Goal: Task Accomplishment & Management: Manage account settings

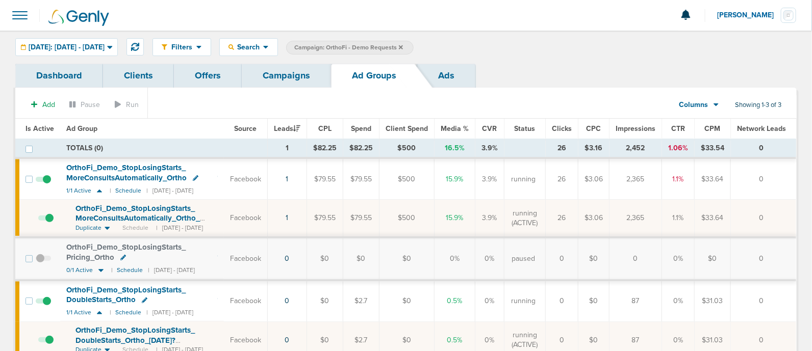
click at [487, 57] on div "Filters Active Only Settings Status Active Inactive Objectives MQL SQL Traffic …" at bounding box center [406, 47] width 812 height 33
click at [297, 76] on link "Campaigns" at bounding box center [286, 76] width 89 height 24
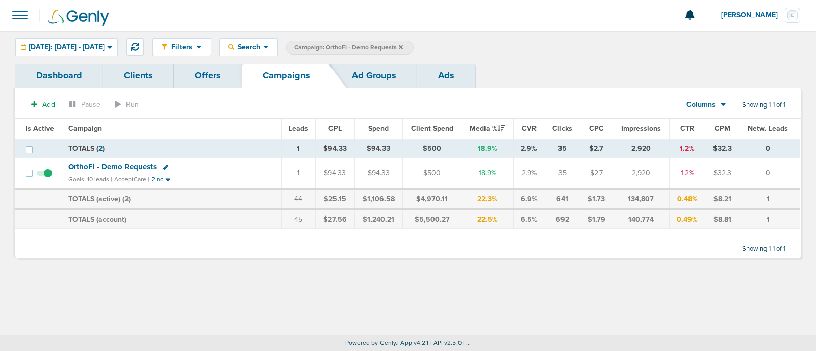
click at [403, 46] on icon at bounding box center [401, 47] width 4 height 4
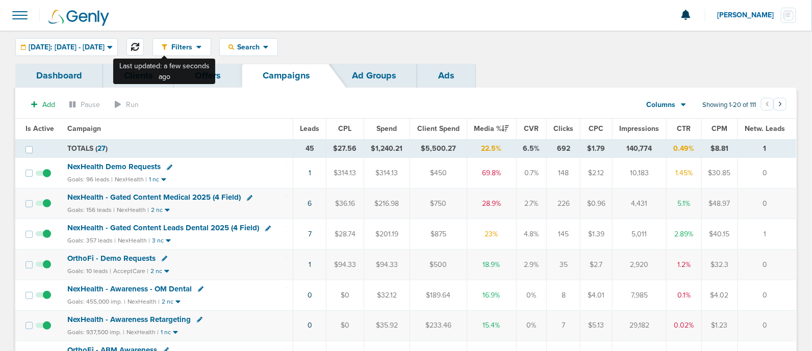
click at [139, 44] on icon at bounding box center [135, 47] width 8 height 8
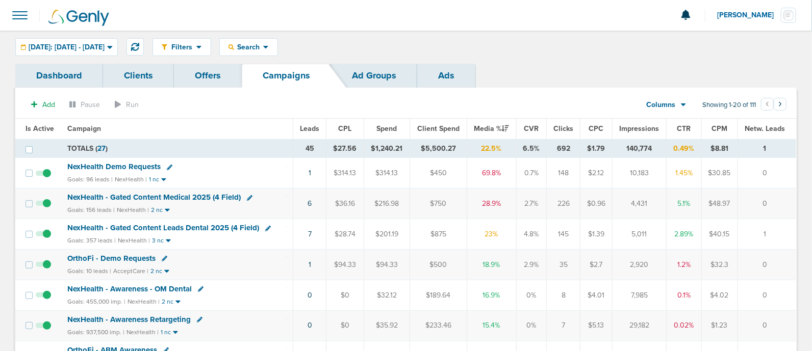
click at [314, 172] on td "1" at bounding box center [309, 173] width 33 height 31
click at [311, 174] on link "1" at bounding box center [310, 173] width 3 height 9
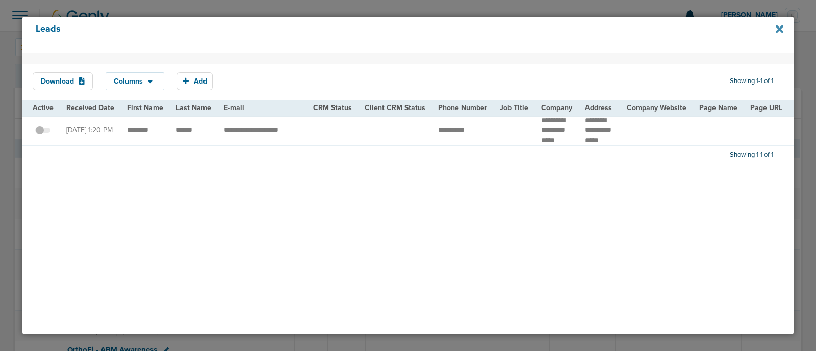
click at [781, 32] on icon at bounding box center [780, 29] width 8 height 8
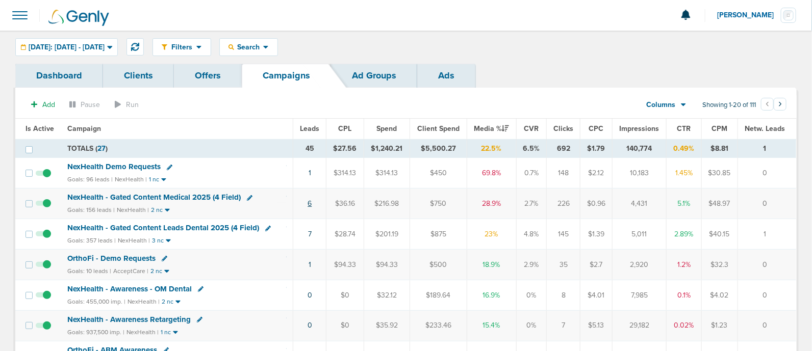
click at [312, 201] on link "6" at bounding box center [310, 203] width 4 height 9
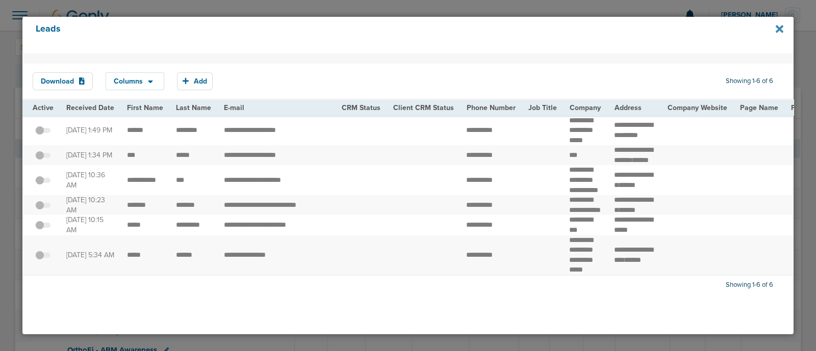
click at [779, 29] on icon at bounding box center [780, 29] width 8 height 8
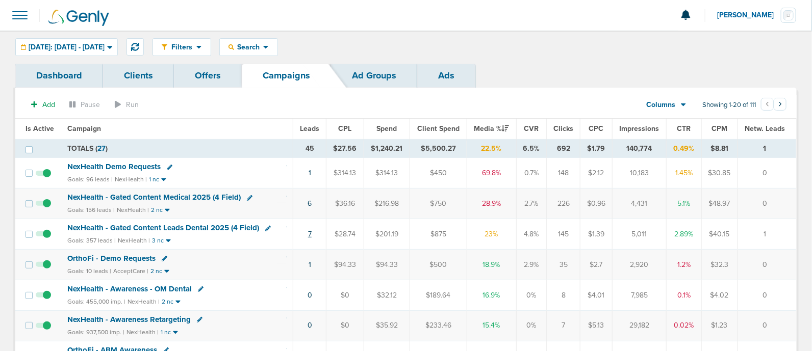
click at [311, 232] on link "7" at bounding box center [310, 234] width 4 height 9
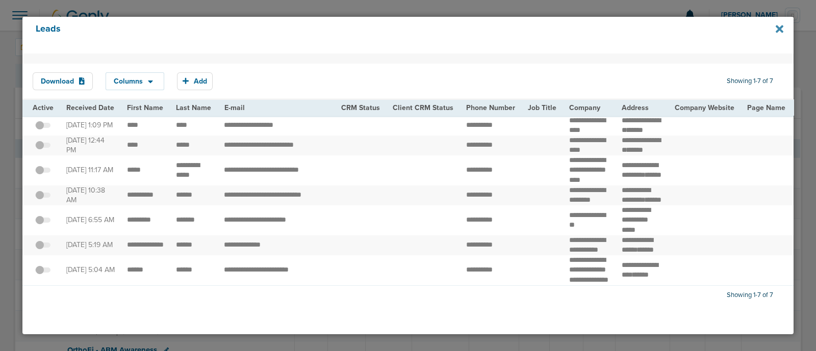
click at [780, 25] on icon at bounding box center [780, 28] width 8 height 11
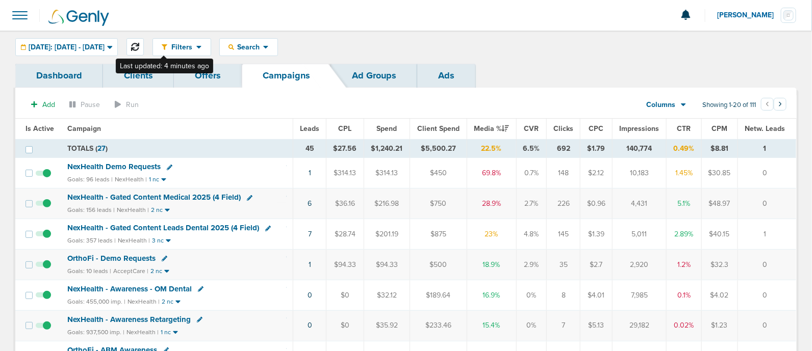
click at [139, 46] on icon at bounding box center [135, 47] width 8 height 8
click at [201, 194] on span "NexHealth - Gated Content Medical 2025 (4 Field)" at bounding box center [153, 197] width 173 height 9
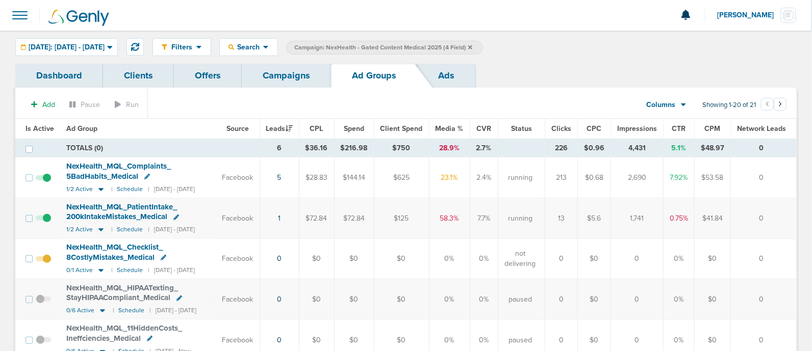
click at [303, 76] on link "Campaigns" at bounding box center [286, 76] width 89 height 24
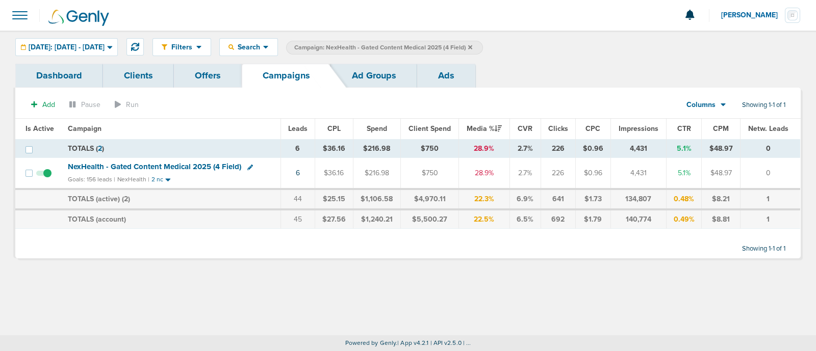
click at [472, 44] on icon at bounding box center [470, 47] width 4 height 6
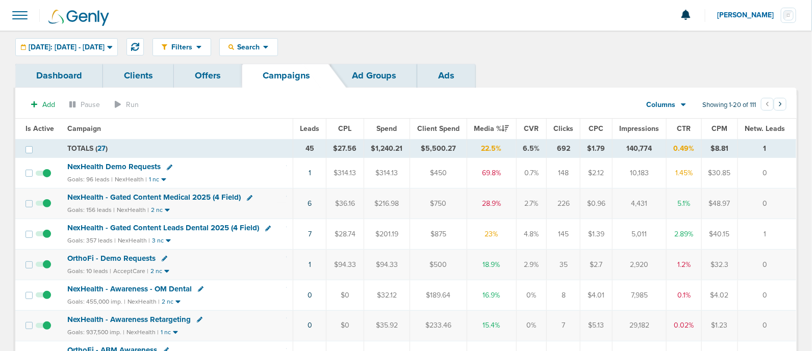
click at [165, 224] on span "NexHealth - Gated Content Leads Dental 2025 (4 Field)" at bounding box center [163, 227] width 192 height 9
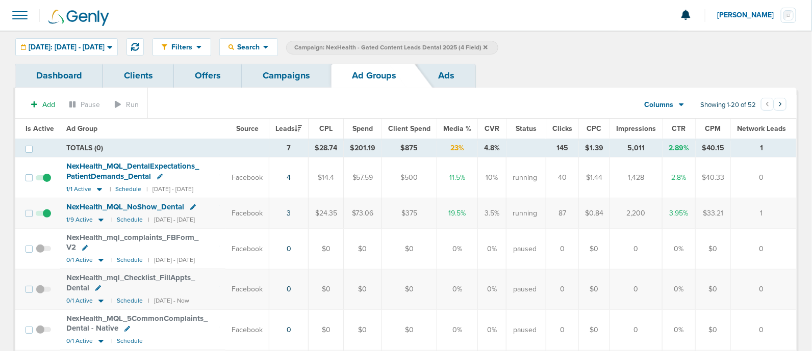
drag, startPoint x: 242, startPoint y: 161, endPoint x: 775, endPoint y: 187, distance: 533.5
click at [775, 187] on tr "NexHealth_ MQL_ DentalExpectations_ PatientDemands_ Dental 1/1 Active | Schedul…" at bounding box center [405, 178] width 781 height 41
click at [782, 181] on td "0" at bounding box center [764, 178] width 66 height 41
click at [40, 126] on span "Is Active" at bounding box center [39, 128] width 29 height 9
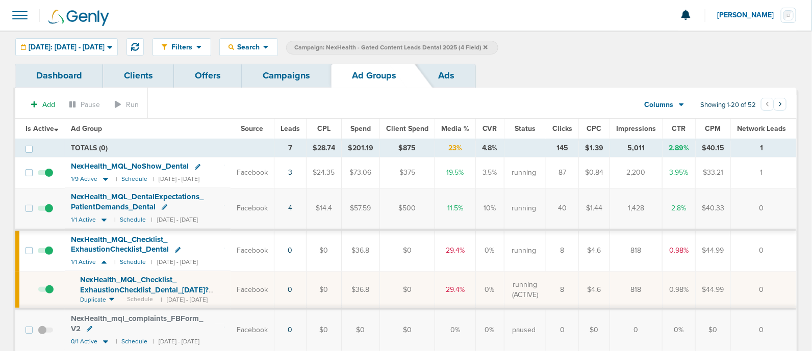
click at [50, 295] on span at bounding box center [45, 295] width 15 height 0
click at [38, 292] on input "checkbox" at bounding box center [38, 292] width 0 height 0
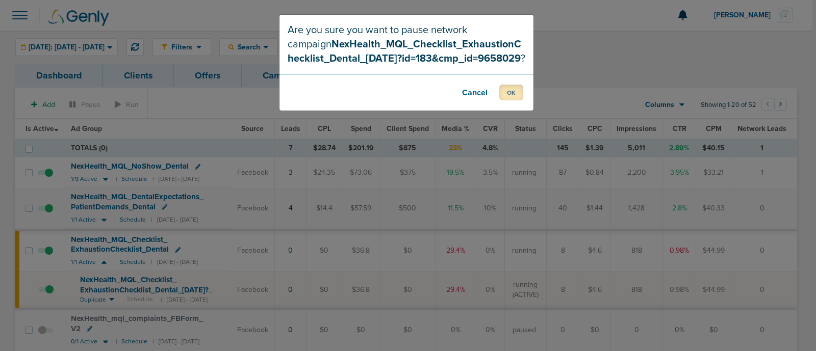
click at [510, 95] on button "OK" at bounding box center [511, 93] width 24 height 16
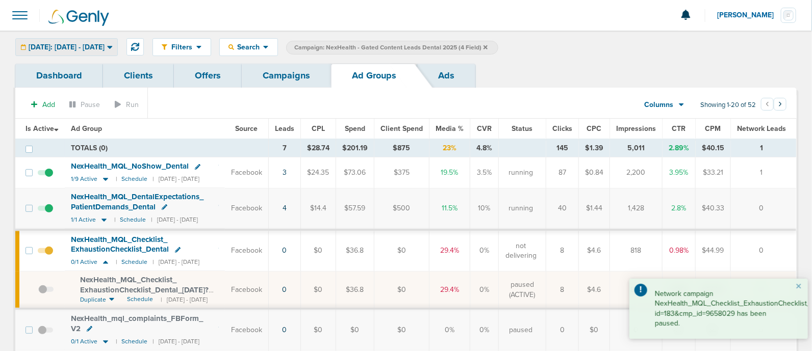
click at [105, 45] on span "[DATE]: [DATE] - [DATE]" at bounding box center [67, 47] width 76 height 7
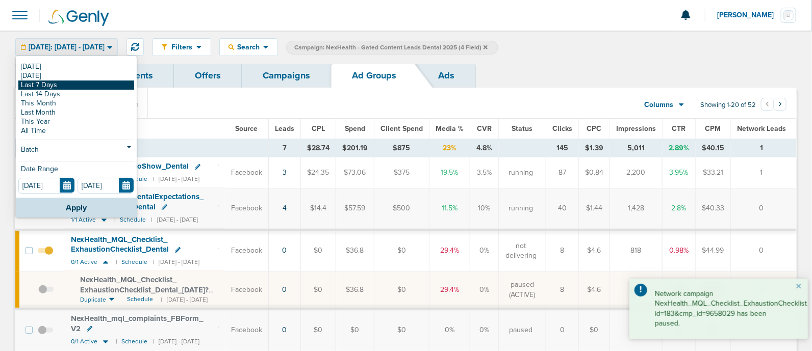
click at [65, 85] on link "Last 7 Days" at bounding box center [76, 85] width 116 height 9
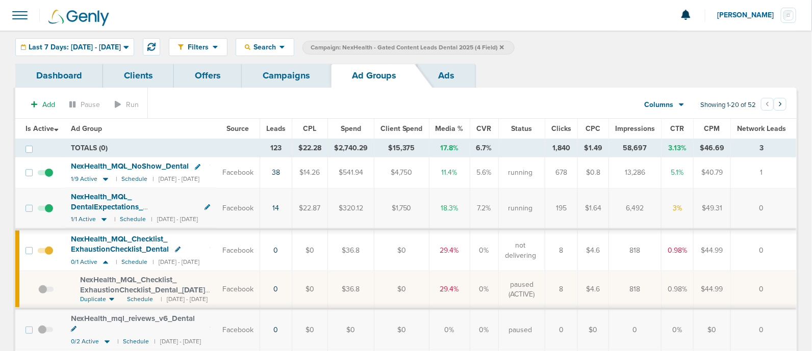
click at [464, 126] on span "Media %" at bounding box center [450, 128] width 28 height 9
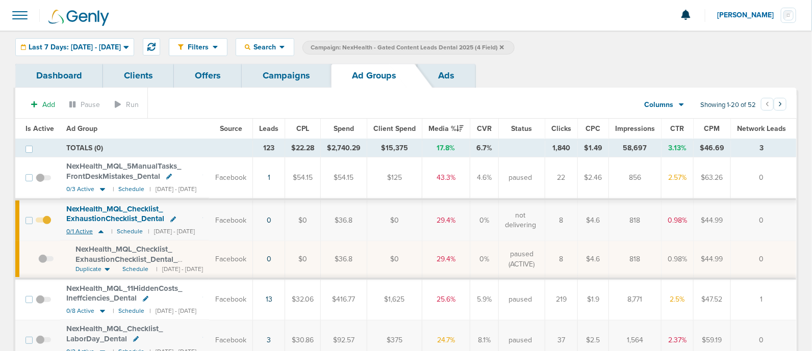
click at [100, 232] on icon at bounding box center [100, 232] width 5 height 3
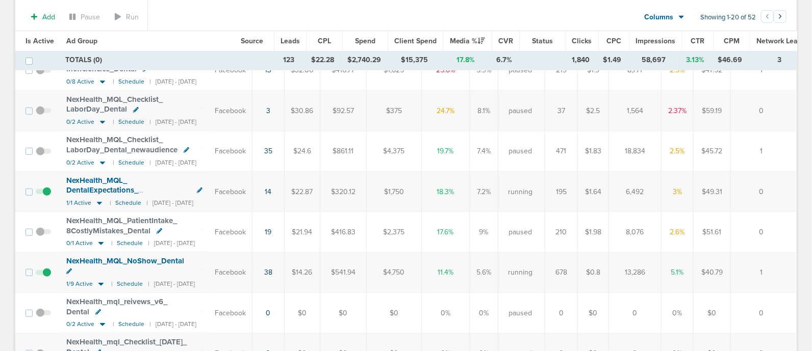
scroll to position [127, 0]
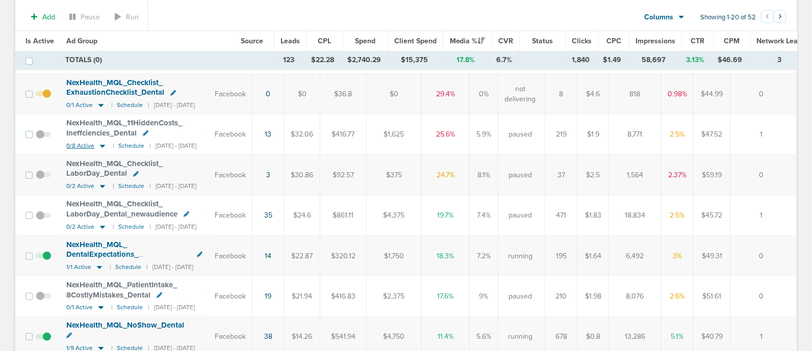
click at [100, 145] on icon at bounding box center [102, 146] width 5 height 3
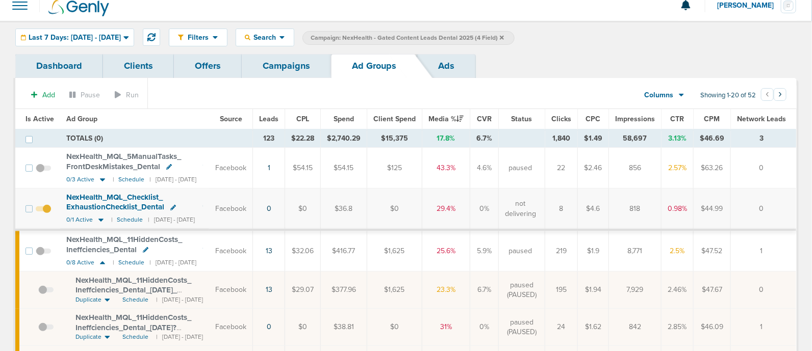
scroll to position [0, 0]
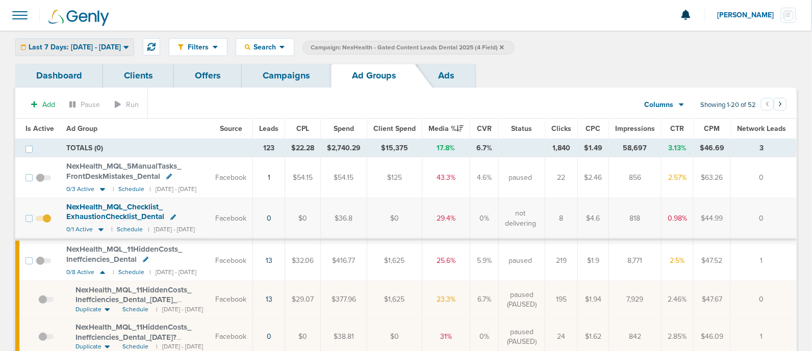
click at [110, 40] on div "Last 7 Days: [DATE] - [DATE]" at bounding box center [75, 47] width 118 height 17
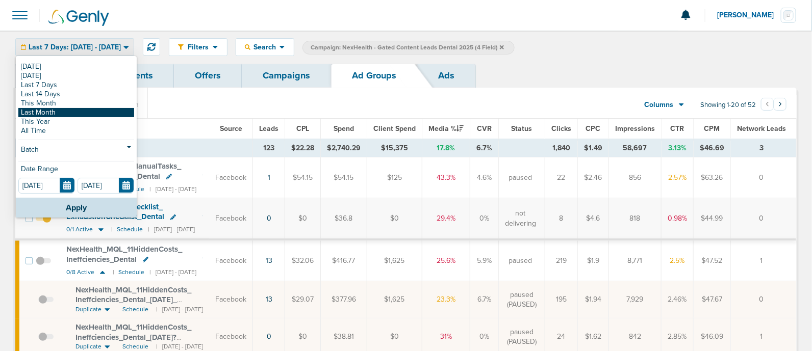
click at [81, 108] on link "Last Month" at bounding box center [76, 112] width 116 height 9
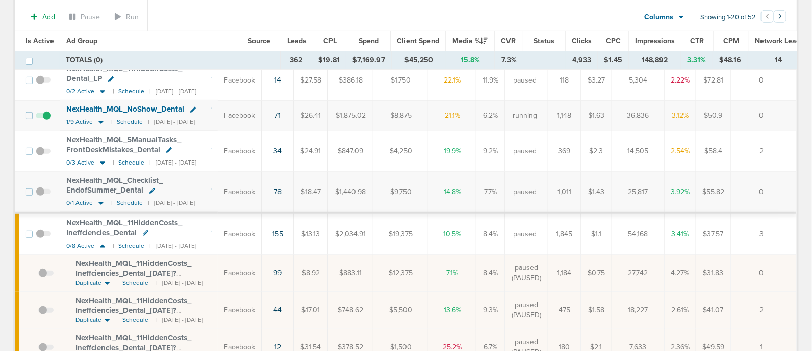
scroll to position [191, 0]
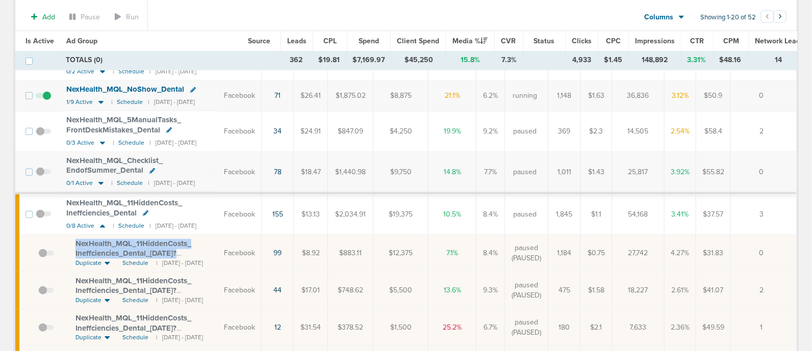
drag, startPoint x: 73, startPoint y: 236, endPoint x: 222, endPoint y: 251, distance: 150.2
click at [218, 251] on td "NexHealth_ MQL_ 11HiddenCosts_ Ineffciencies_ Dental_ [DATE]?id=183&cmp_ id=965…" at bounding box center [139, 253] width 158 height 37
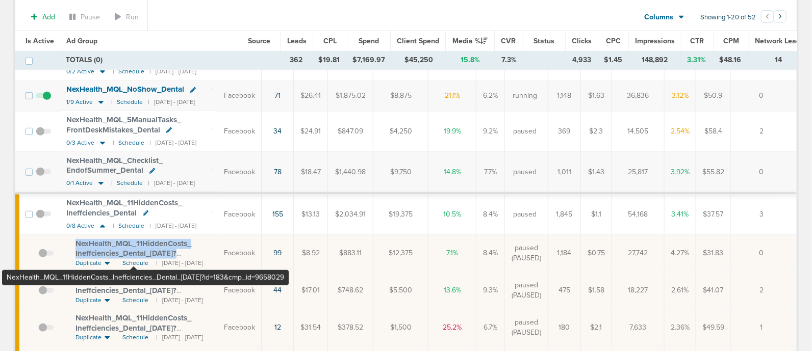
copy span "NexHealth_ MQL_ 11HiddenCosts_ Ineffciencies_ Dental_ [DATE]?"
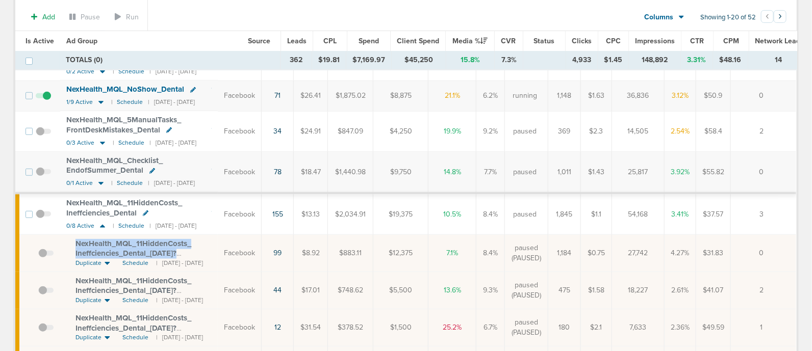
click at [212, 244] on div "NexHealth_ MQL_ 11HiddenCosts_ Ineffciencies_ Dental_ [DATE]?id=183&cmp_ id=965…" at bounding box center [143, 249] width 136 height 20
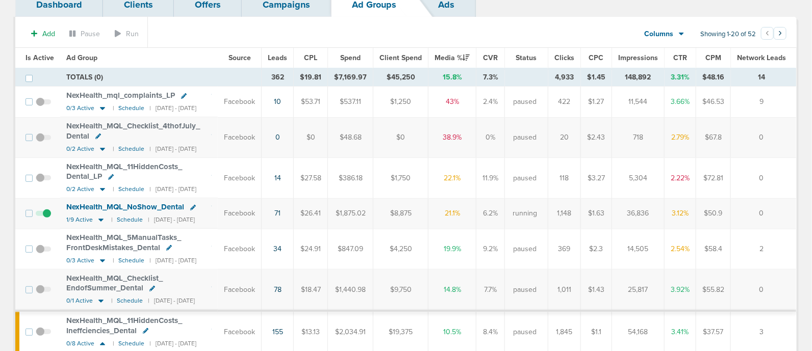
scroll to position [0, 0]
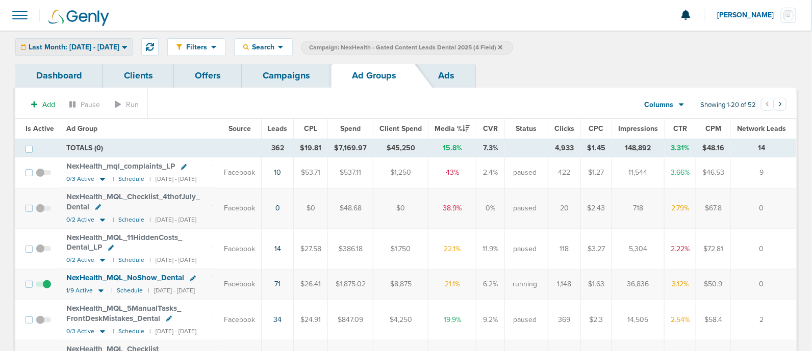
click at [106, 53] on div "Last Month: [DATE] - [DATE]" at bounding box center [74, 47] width 116 height 17
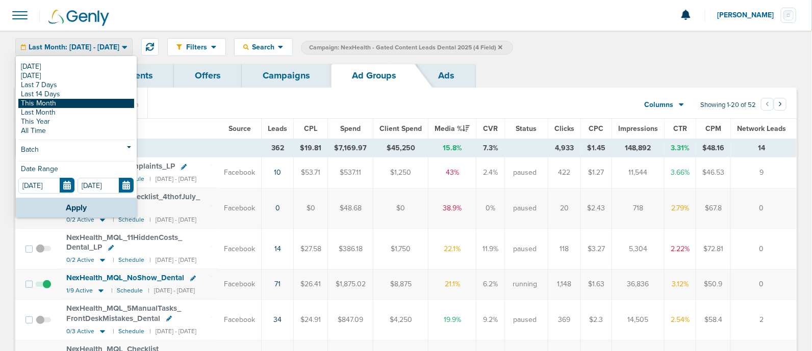
click at [72, 104] on link "This Month" at bounding box center [76, 103] width 116 height 9
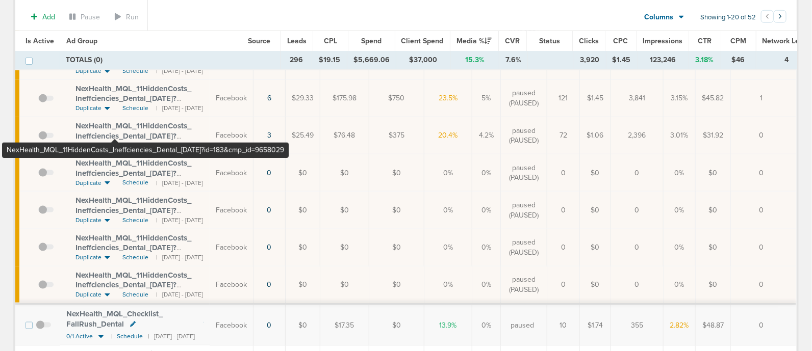
scroll to position [446, 0]
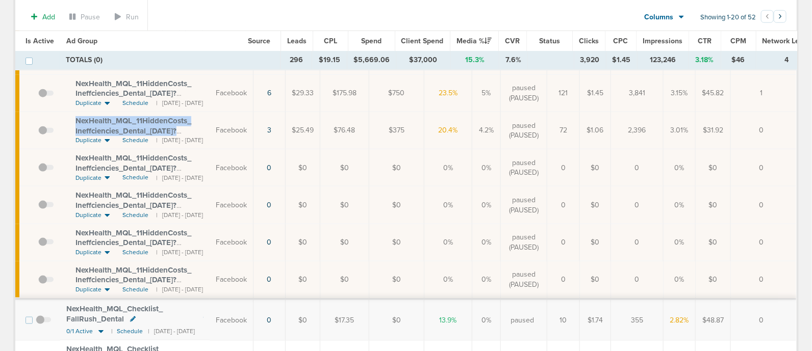
drag, startPoint x: 70, startPoint y: 106, endPoint x: 201, endPoint y: 121, distance: 132.5
click at [201, 121] on td "NexHealth_ MQL_ 11HiddenCosts_ Ineffciencies_ Dental_ [DATE]?id=183&cmp_ id=965…" at bounding box center [134, 130] width 149 height 37
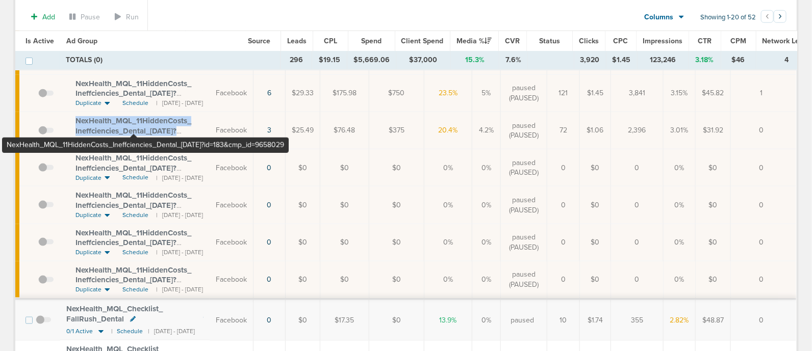
copy span "NexHealth_ MQL_ 11HiddenCosts_ Ineffciencies_ Dental_ [DATE]?"
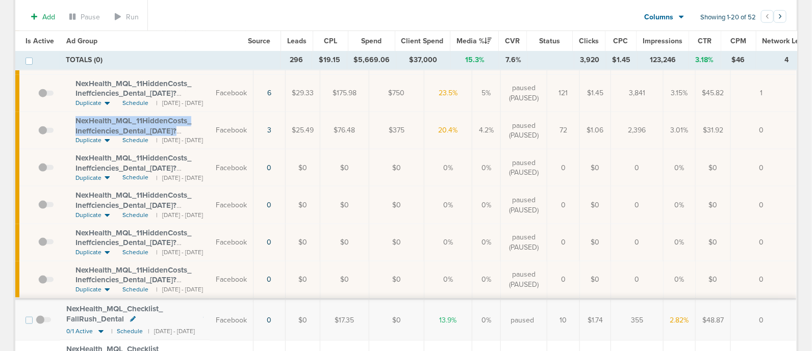
click at [203, 116] on div "NexHealth_ MQL_ 11HiddenCosts_ Ineffciencies_ Dental_ [DATE]?id=183&cmp_ id=965…" at bounding box center [139, 126] width 128 height 20
click at [45, 136] on span at bounding box center [45, 136] width 15 height 0
click at [38, 133] on input "checkbox" at bounding box center [38, 133] width 0 height 0
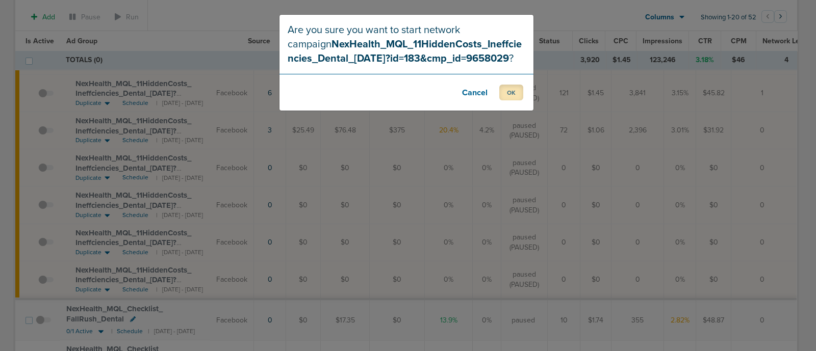
click at [505, 90] on button "OK" at bounding box center [511, 93] width 24 height 16
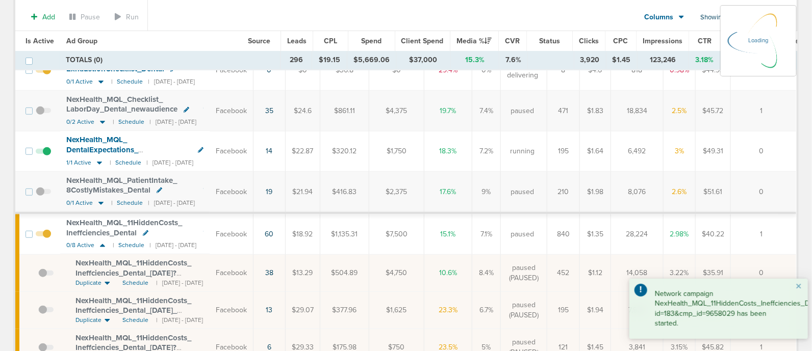
scroll to position [0, 0]
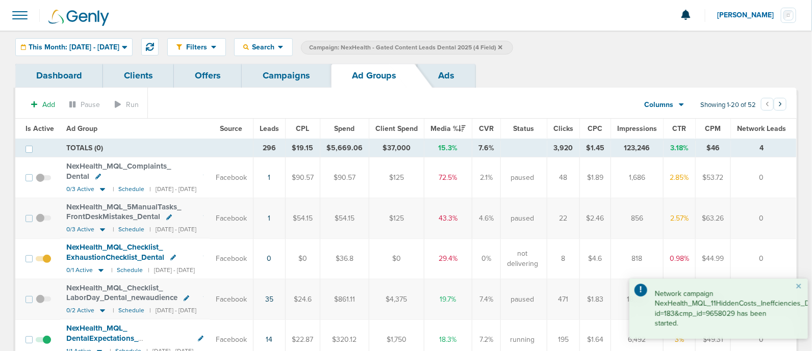
click at [290, 75] on link "Campaigns" at bounding box center [286, 76] width 89 height 24
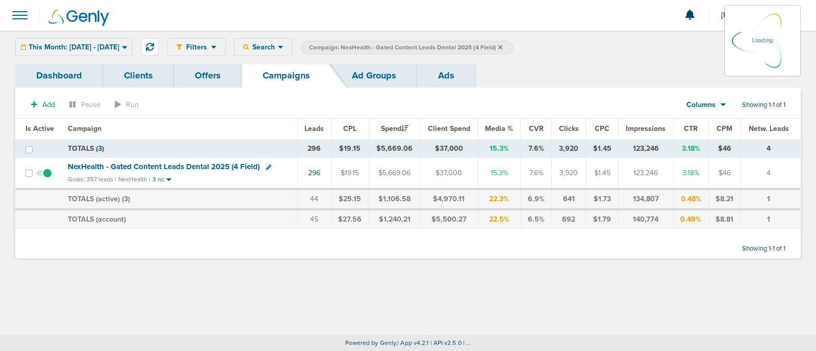
click at [502, 45] on icon at bounding box center [500, 47] width 4 height 4
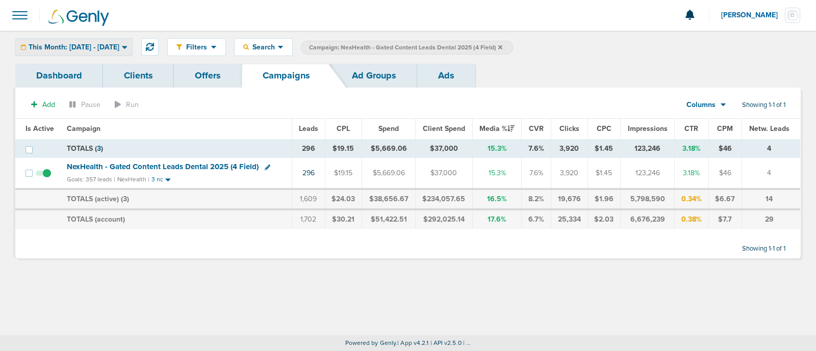
click at [129, 40] on div "This Month: [DATE] - [DATE]" at bounding box center [74, 47] width 116 height 17
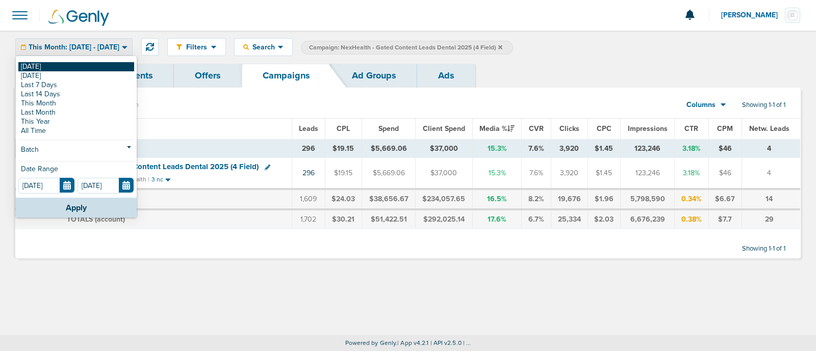
click at [48, 70] on link "[DATE]" at bounding box center [76, 66] width 116 height 9
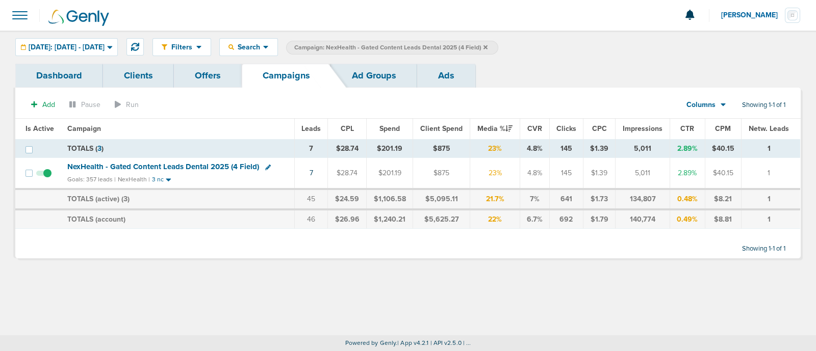
click at [488, 46] on icon at bounding box center [485, 47] width 4 height 4
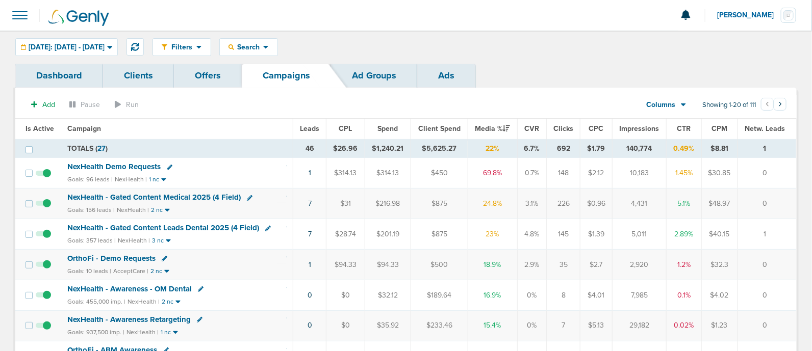
drag, startPoint x: 245, startPoint y: 161, endPoint x: 783, endPoint y: 170, distance: 538.1
click at [783, 170] on tr "NexHealth Demo Requests Goals: 96 leads | NexHealth | 1 nc 1 $314.13 $314.13 $4…" at bounding box center [405, 173] width 781 height 31
click at [783, 170] on td "0" at bounding box center [766, 173] width 59 height 31
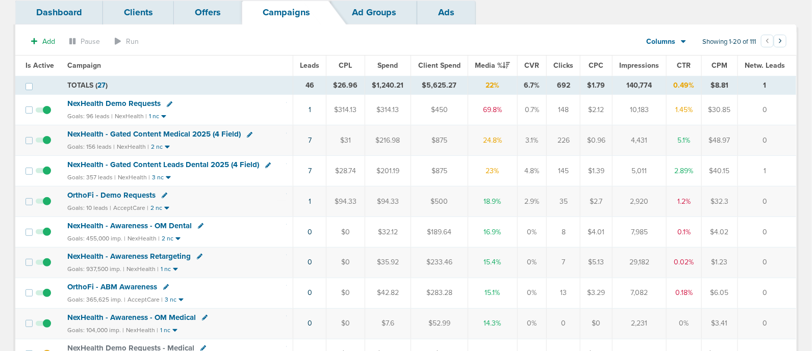
drag, startPoint x: 263, startPoint y: 199, endPoint x: 789, endPoint y: 194, distance: 526.3
click at [789, 194] on tr "OrthoFi - Demo Requests Goals: 10 leads | AcceptCare | 2 nc 1 $94.33 $94.33 $50…" at bounding box center [405, 202] width 781 height 31
click at [789, 194] on td "0" at bounding box center [766, 202] width 59 height 31
click at [130, 191] on span "OrthoFi - Demo Requests" at bounding box center [111, 195] width 88 height 9
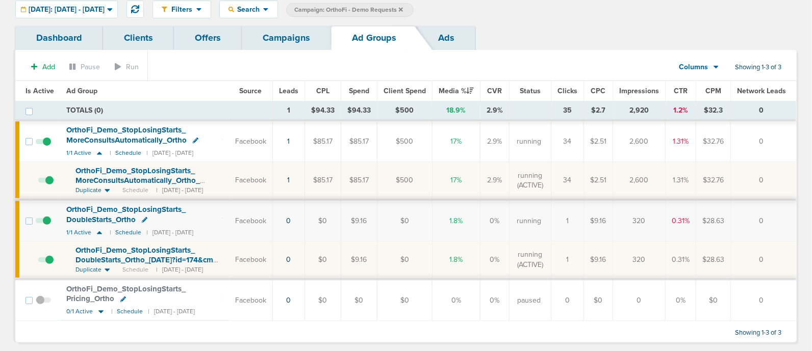
scroll to position [57, 0]
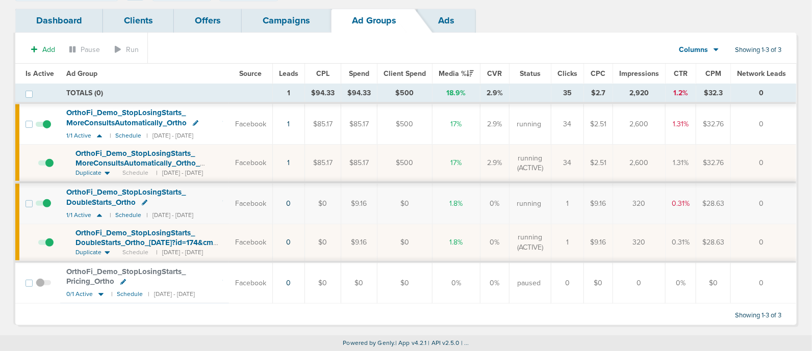
click at [155, 234] on span "OrthoFi_ Demo_ StopLosingStarts_ DoubleStarts_ Ortho_ [DATE]?id=174&cmp_ id=965…" at bounding box center [148, 242] width 146 height 29
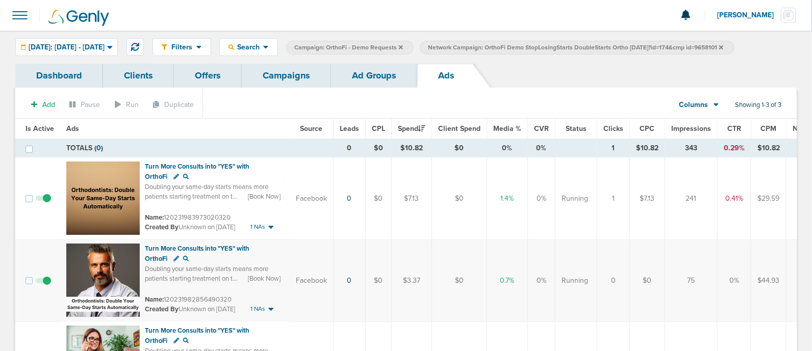
click at [279, 78] on link "Campaigns" at bounding box center [286, 76] width 89 height 24
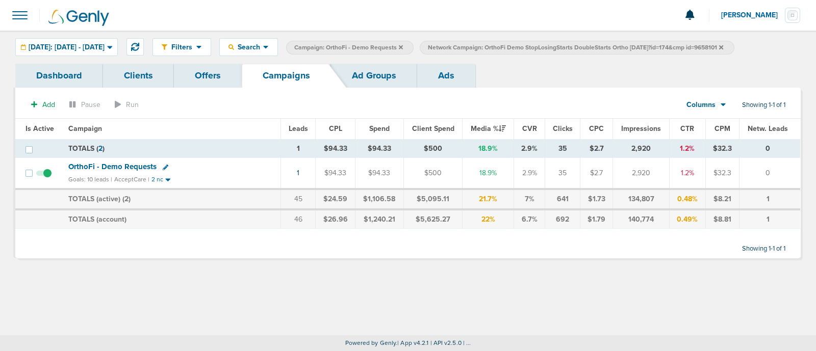
click at [723, 47] on icon at bounding box center [721, 47] width 4 height 6
click at [403, 47] on icon at bounding box center [401, 47] width 4 height 4
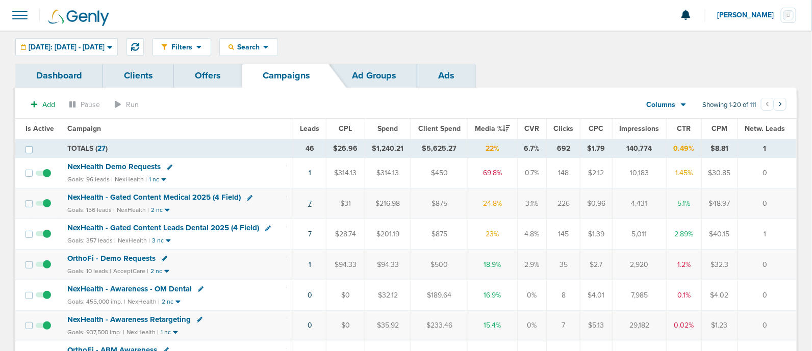
click at [310, 201] on link "7" at bounding box center [310, 203] width 4 height 9
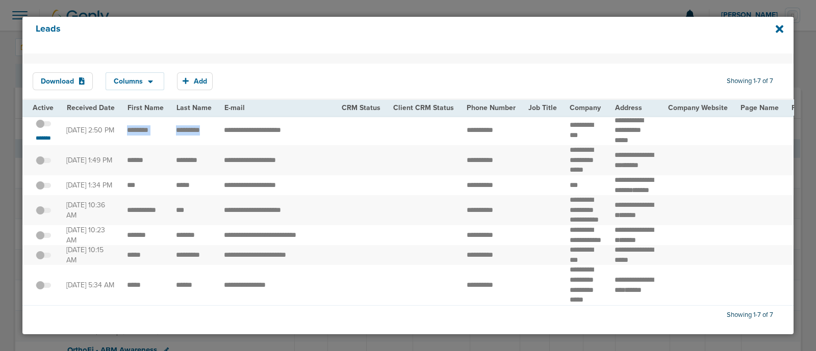
drag, startPoint x: 127, startPoint y: 129, endPoint x: 208, endPoint y: 130, distance: 81.1
click at [328, 139] on td "**********" at bounding box center [277, 131] width 118 height 30
click at [43, 136] on small "*******" at bounding box center [43, 138] width 21 height 8
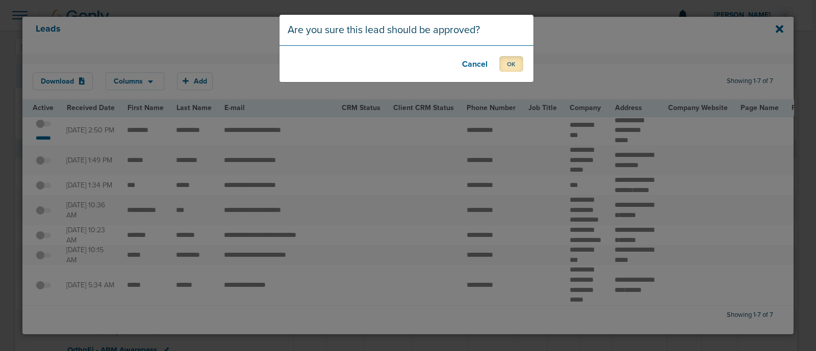
click at [511, 64] on button "OK" at bounding box center [511, 64] width 24 height 16
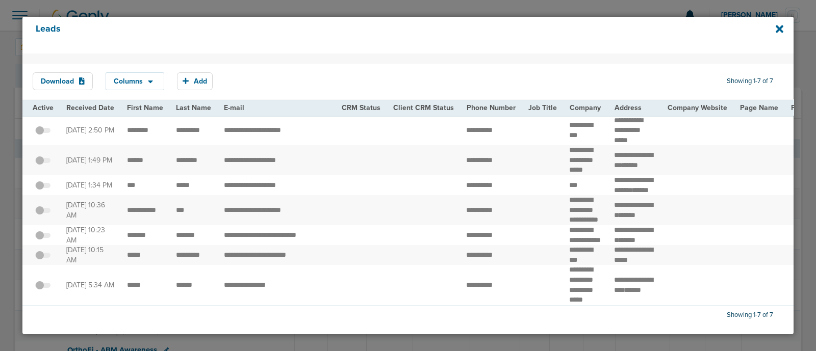
click at [775, 28] on div "Leads" at bounding box center [407, 35] width 771 height 37
click at [779, 27] on icon at bounding box center [780, 28] width 8 height 11
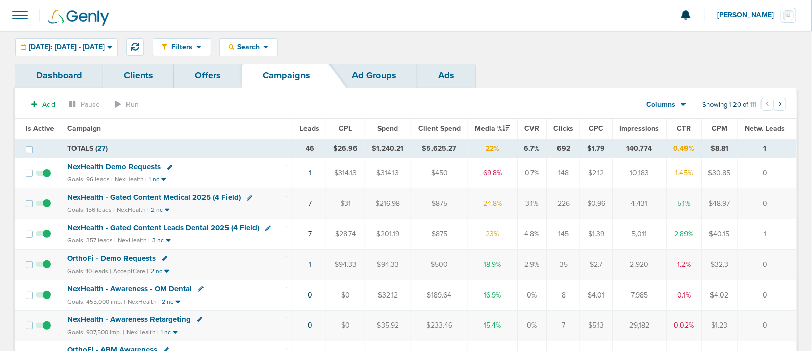
click at [552, 72] on div "Dashboard Clients Offers Campaigns Ad Groups Ads" at bounding box center [405, 76] width 781 height 24
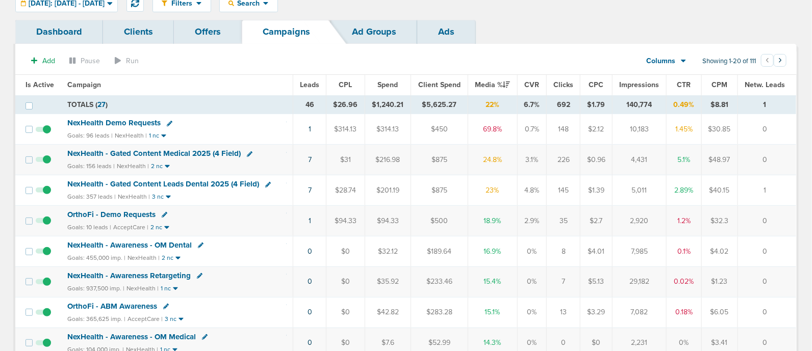
scroll to position [63, 0]
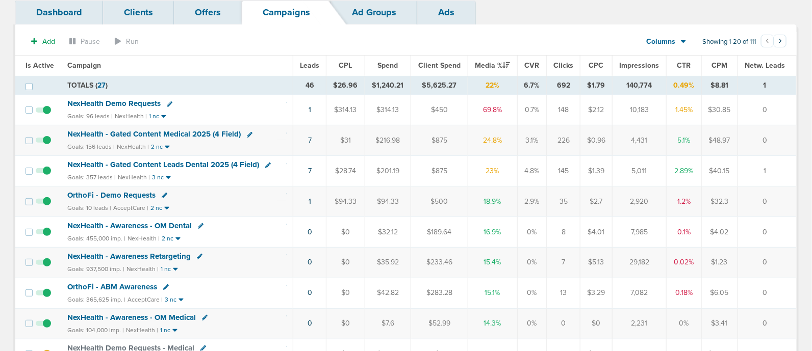
drag, startPoint x: 273, startPoint y: 131, endPoint x: 778, endPoint y: 167, distance: 506.2
click at [778, 167] on td "1" at bounding box center [766, 171] width 59 height 31
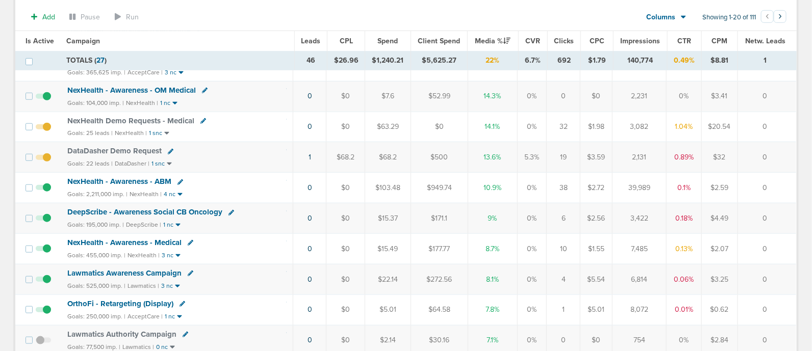
scroll to position [319, 0]
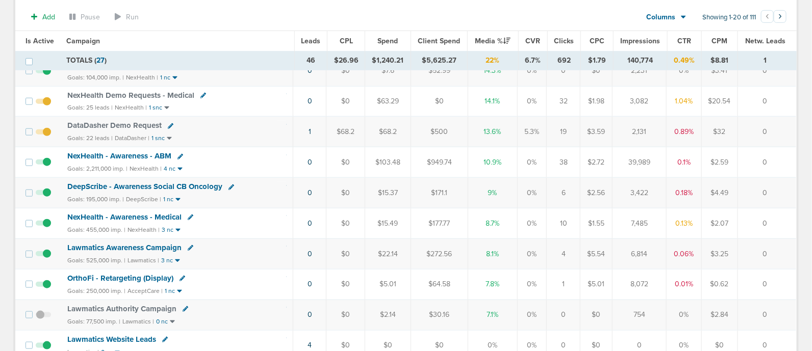
drag, startPoint x: 264, startPoint y: 120, endPoint x: 773, endPoint y: 125, distance: 509.0
click at [773, 125] on tr "DataDasher Demo Request Goals: 22 leads | DataDasher | 1 snc 1 $68.2 $68.2 $500…" at bounding box center [405, 132] width 781 height 31
click at [773, 125] on td "0" at bounding box center [766, 132] width 59 height 31
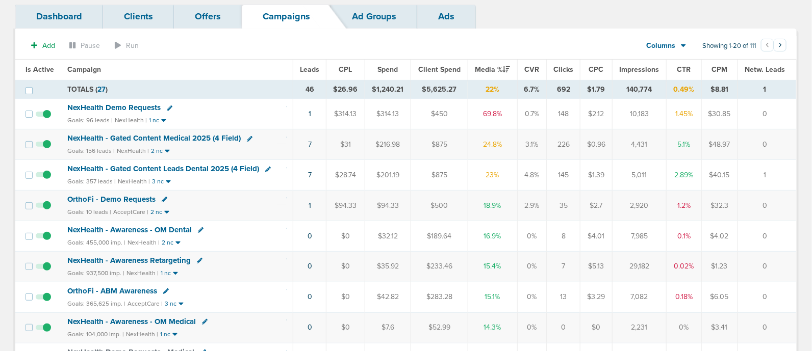
scroll to position [0, 0]
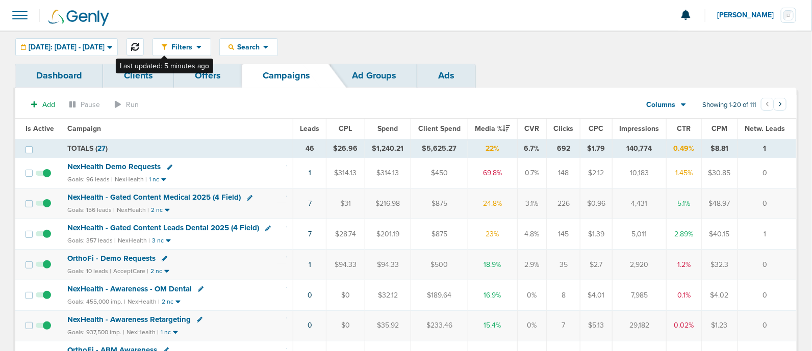
click at [144, 41] on button at bounding box center [134, 46] width 17 height 17
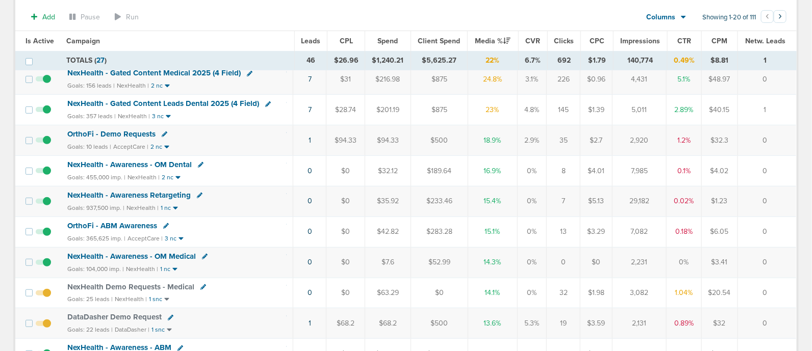
scroll to position [63, 0]
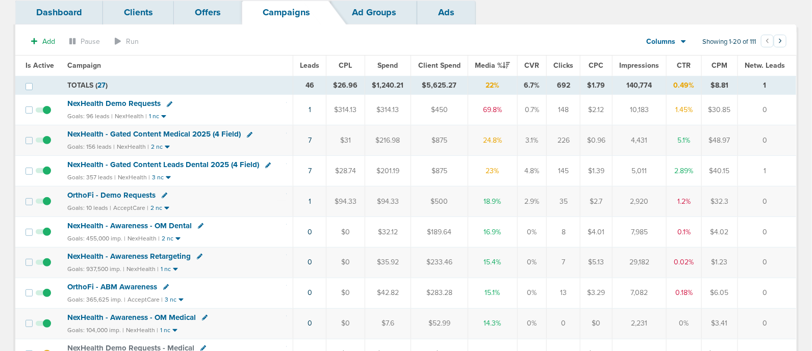
drag, startPoint x: 302, startPoint y: 107, endPoint x: 785, endPoint y: 98, distance: 483.0
click at [785, 98] on tr "NexHealth Demo Requests Goals: 96 leads | NexHealth | 1 nc 1 $314.13 $314.13 $4…" at bounding box center [405, 110] width 781 height 31
click at [785, 98] on td "0" at bounding box center [766, 110] width 59 height 31
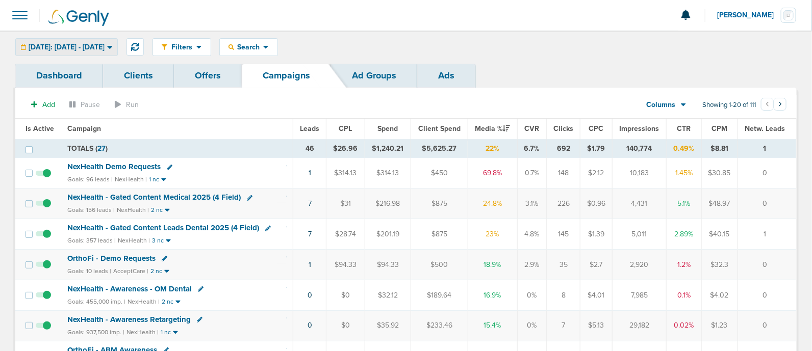
click at [117, 40] on div "[DATE]: [DATE] - [DATE]" at bounding box center [66, 47] width 101 height 17
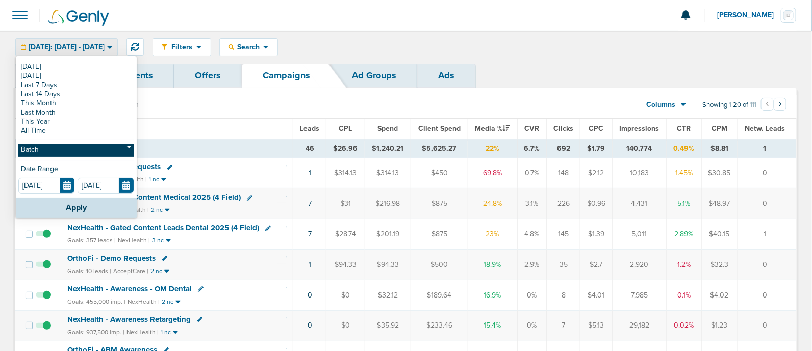
click at [58, 154] on link "Batch" at bounding box center [76, 150] width 116 height 13
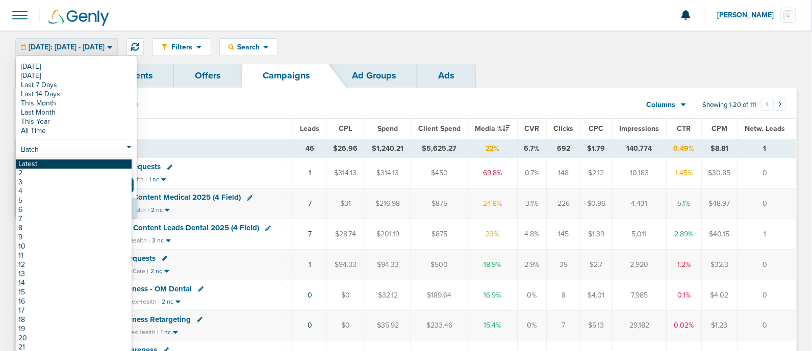
click at [40, 162] on link "Latest" at bounding box center [74, 164] width 116 height 9
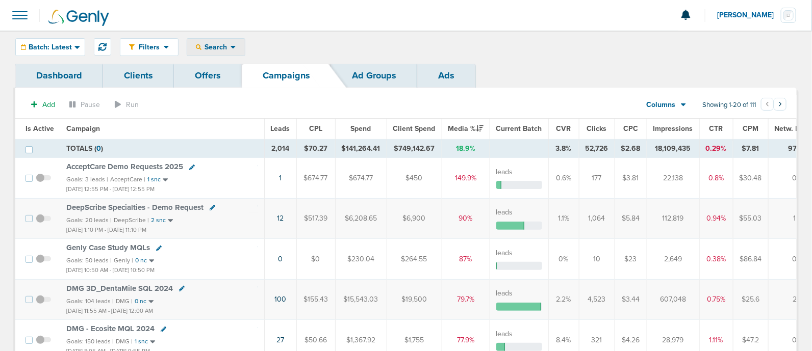
click at [207, 50] on span "Search" at bounding box center [215, 47] width 29 height 9
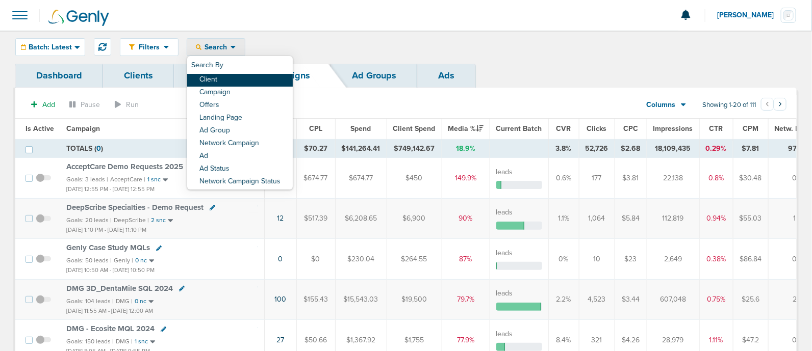
click at [222, 79] on link "Client" at bounding box center [240, 80] width 106 height 13
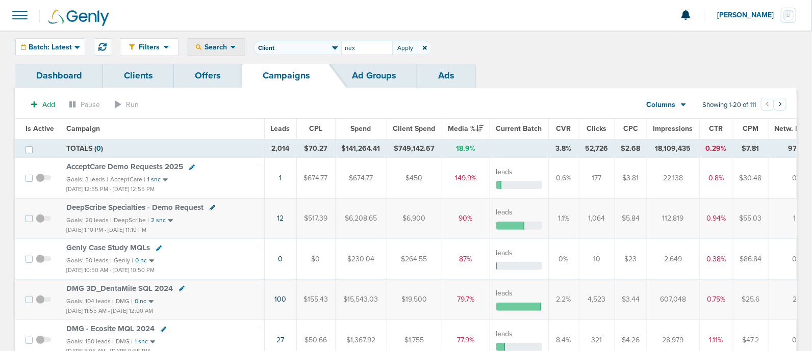
type input "nex"
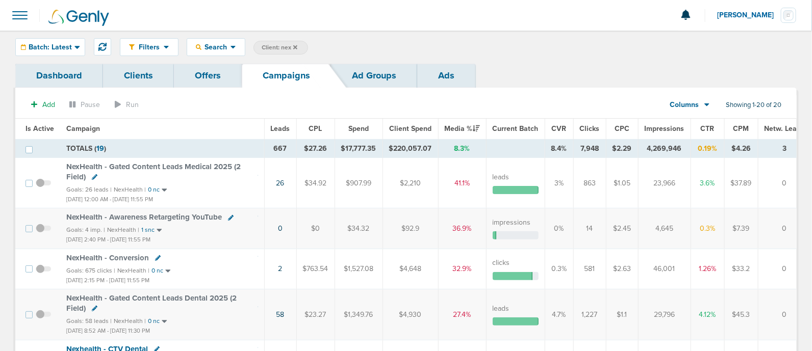
click at [271, 132] on span "Leads" at bounding box center [280, 128] width 19 height 9
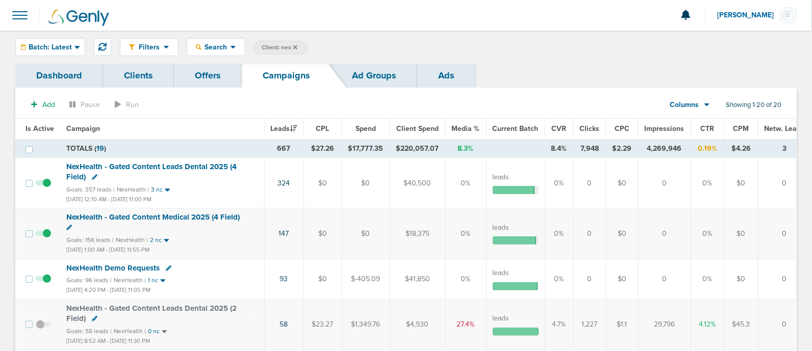
click at [286, 46] on span "Client: nex" at bounding box center [280, 47] width 36 height 9
drag, startPoint x: 372, startPoint y: 44, endPoint x: 347, endPoint y: 49, distance: 25.5
click at [347, 49] on input "nex" at bounding box center [366, 48] width 51 height 14
type input "n"
type input "lily"
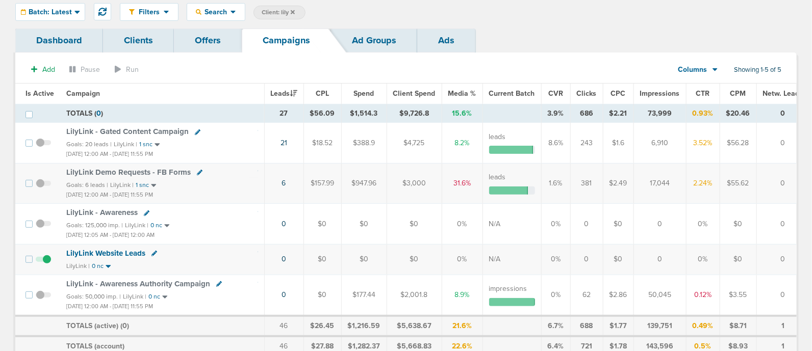
scroll to position [63, 0]
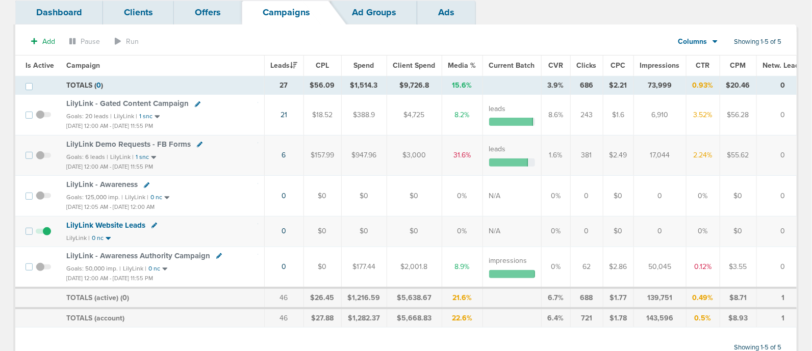
click at [166, 252] on span "LilyLink - Awareness Authority Campaign" at bounding box center [138, 255] width 144 height 9
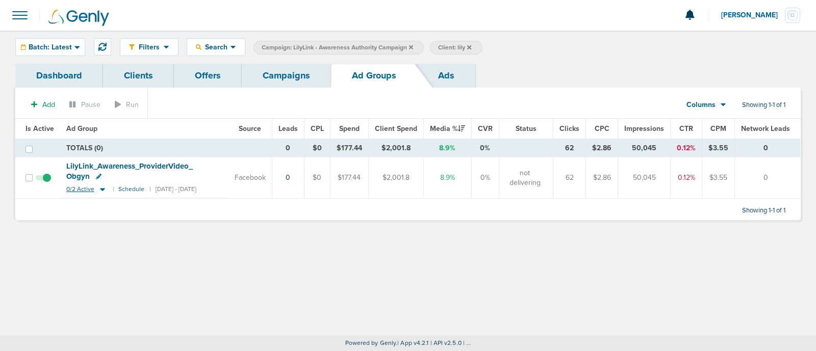
click at [105, 187] on icon at bounding box center [102, 189] width 10 height 9
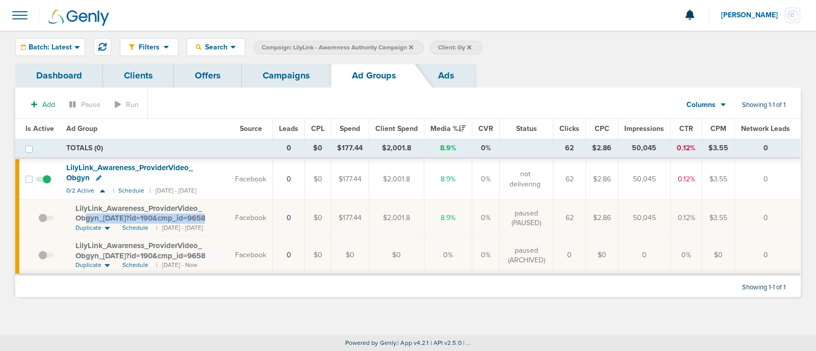
drag, startPoint x: 211, startPoint y: 213, endPoint x: 213, endPoint y: 218, distance: 6.2
click at [213, 218] on div "LilyLink_ Awareness_ ProviderVideo_ Obgyn_ [DATE]?id=190&cmp_ id=9658081" at bounding box center [148, 214] width 147 height 20
drag, startPoint x: 215, startPoint y: 218, endPoint x: 62, endPoint y: 208, distance: 153.8
click at [62, 208] on td "LilyLink_ Awareness_ ProviderVideo_ Obgyn_ [DATE]?id=190&cmp_ id=9658081 Duplic…" at bounding box center [144, 218] width 169 height 37
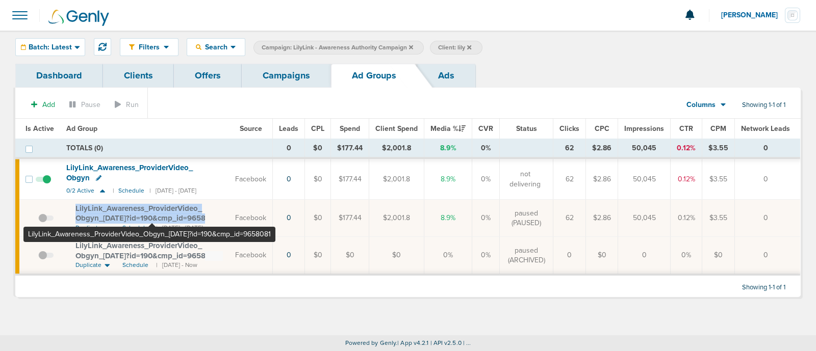
copy td "LilyLink_ Awareness_ ProviderVideo_ Obgyn_ [DATE]?id=190&cmp_ id=9658081"
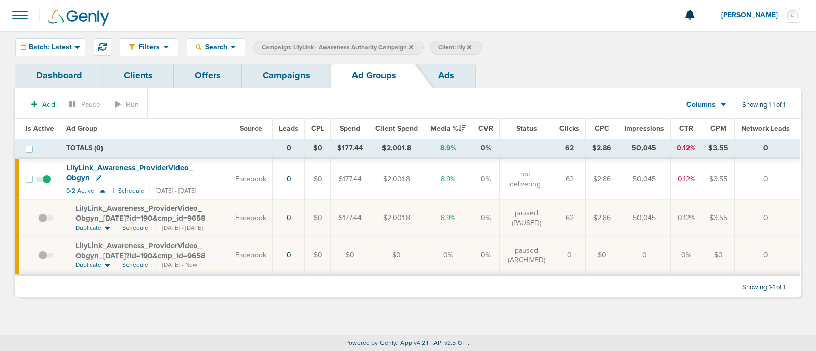
drag, startPoint x: 297, startPoint y: 53, endPoint x: 292, endPoint y: 57, distance: 6.2
click at [297, 54] on label "Campaign: LilyLink - Awareness Authority Campaign" at bounding box center [338, 48] width 170 height 14
click at [281, 72] on link "Campaigns" at bounding box center [286, 76] width 89 height 24
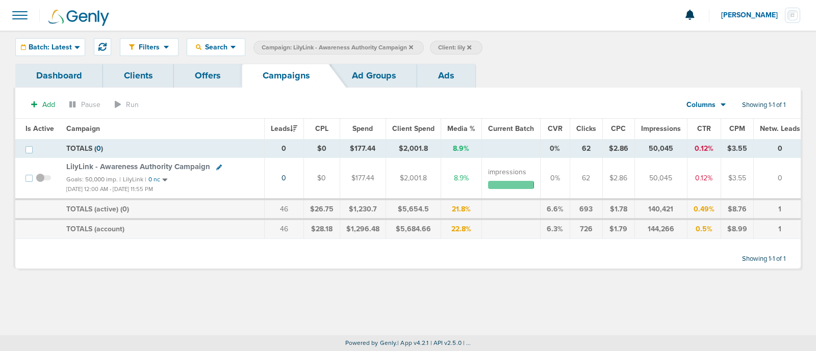
click at [413, 44] on label "Campaign: LilyLink - Awareness Authority Campaign" at bounding box center [338, 48] width 170 height 14
click at [411, 41] on label "Campaign: LilyLink - Awareness Authority Campaign" at bounding box center [338, 48] width 170 height 14
click at [411, 44] on icon at bounding box center [411, 47] width 4 height 6
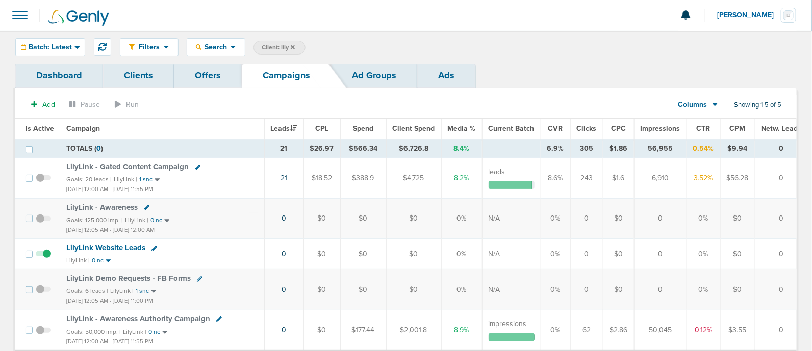
click at [101, 203] on span "LilyLink - Awareness" at bounding box center [101, 207] width 71 height 9
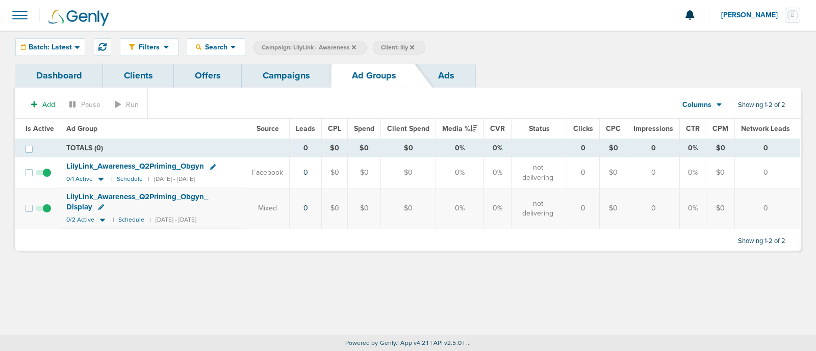
click at [275, 78] on link "Campaigns" at bounding box center [286, 76] width 89 height 24
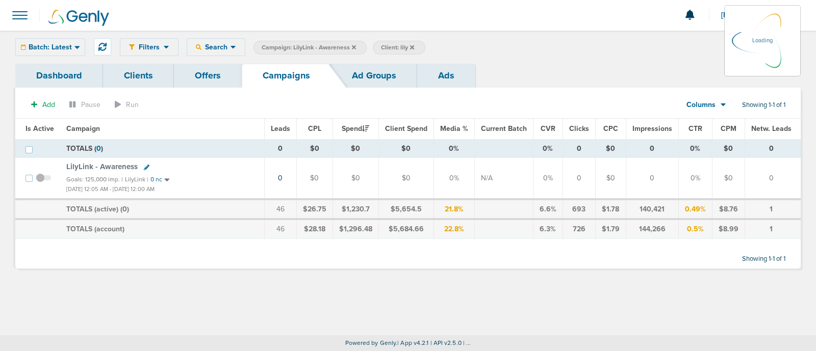
click at [352, 75] on link "Ad Groups" at bounding box center [374, 76] width 86 height 24
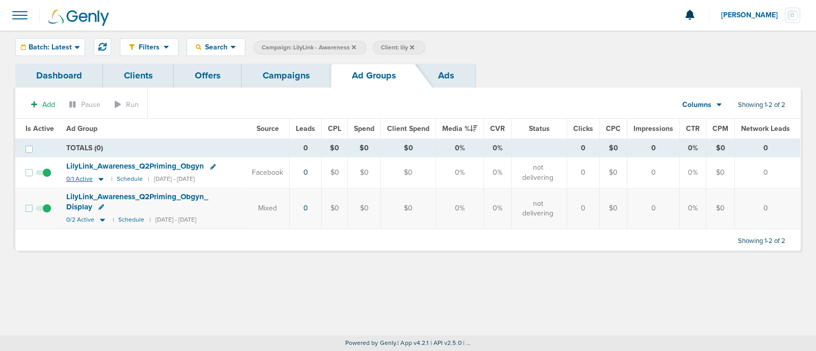
click at [98, 180] on icon at bounding box center [100, 179] width 5 height 3
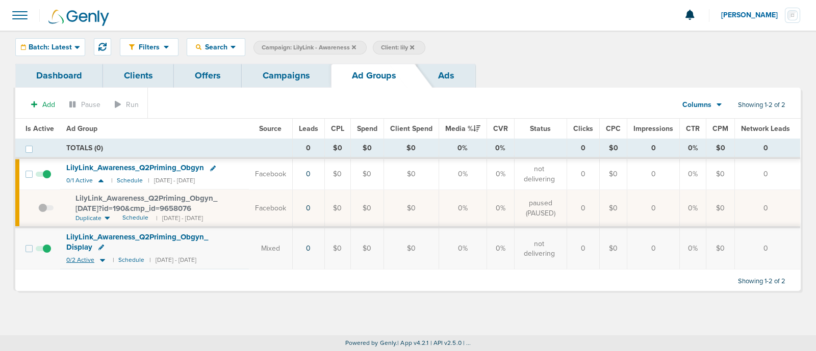
click at [98, 259] on icon at bounding box center [102, 260] width 10 height 9
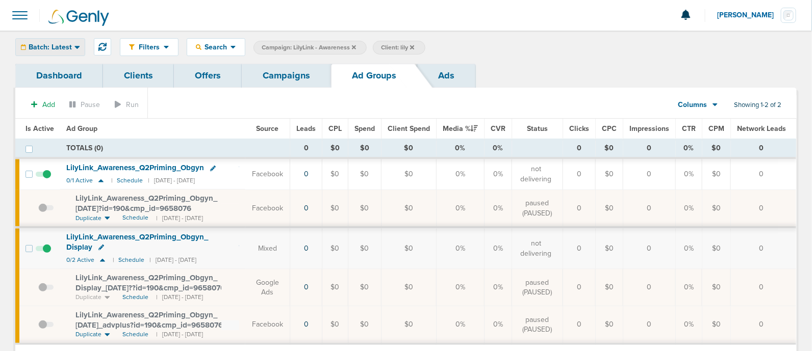
click at [70, 51] on div "Batch: Latest" at bounding box center [50, 47] width 69 height 17
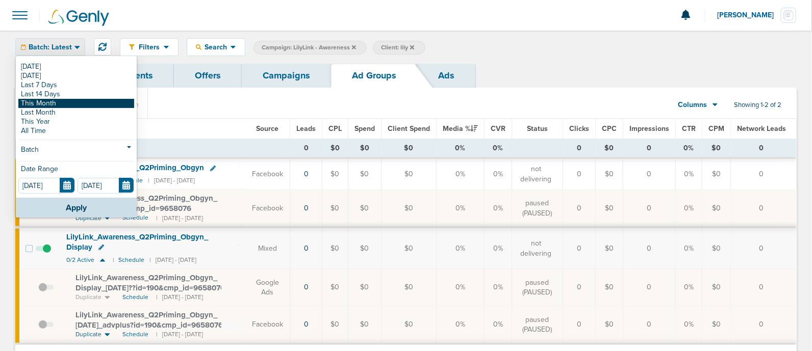
click at [55, 102] on link "This Month" at bounding box center [76, 103] width 116 height 9
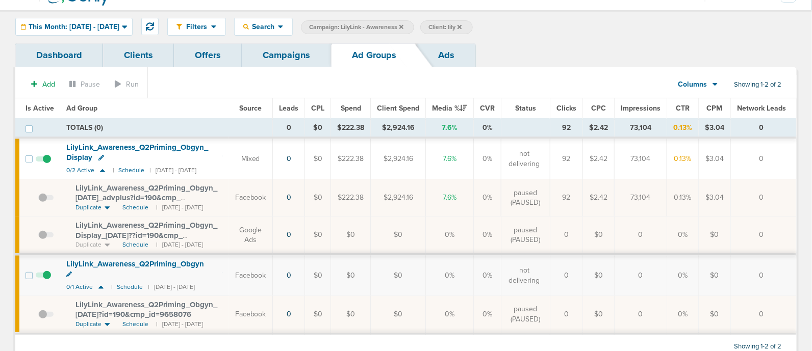
scroll to position [39, 0]
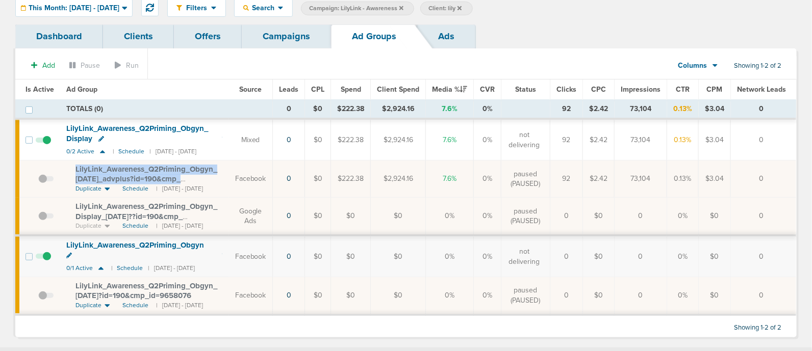
drag, startPoint x: 72, startPoint y: 166, endPoint x: 235, endPoint y: 181, distance: 163.9
click at [228, 181] on td "LilyLink_ Awareness_ Q2Priming_ Obgyn_ [DATE]_ advplus?id=190&cmp_ id=9658076 D…" at bounding box center [144, 179] width 168 height 37
copy span "LilyLink_ Awareness_ Q2Priming_ Obgyn_ [DATE]_ advplus?id=190&cmp_"
click at [273, 34] on link "Campaigns" at bounding box center [286, 36] width 89 height 24
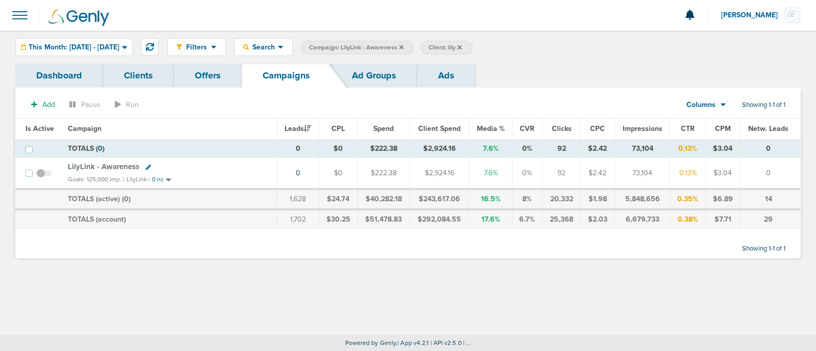
click at [112, 162] on span "LilyLink - Awareness" at bounding box center [103, 166] width 71 height 9
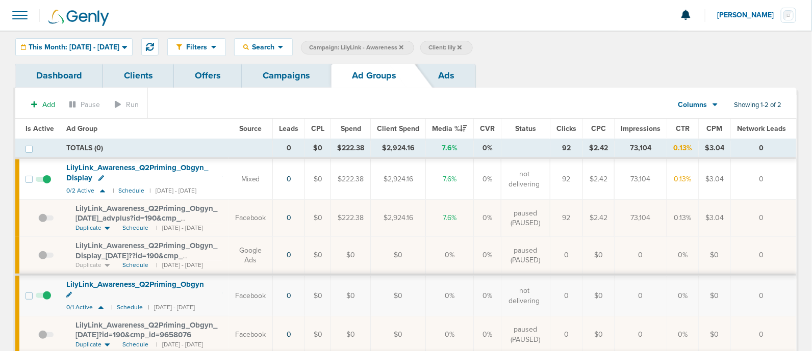
click at [276, 75] on link "Campaigns" at bounding box center [286, 76] width 89 height 24
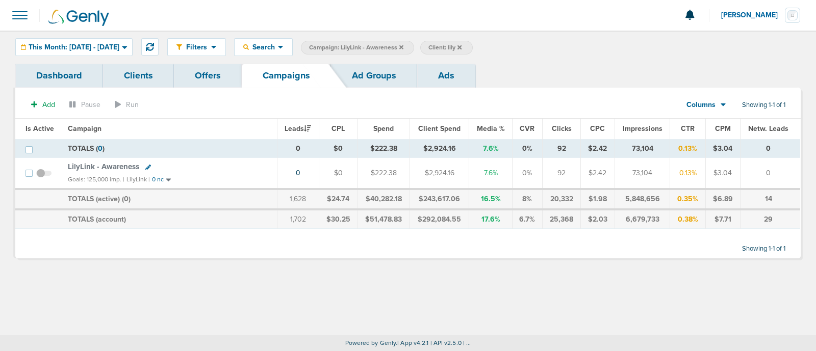
click at [403, 46] on icon at bounding box center [401, 47] width 4 height 6
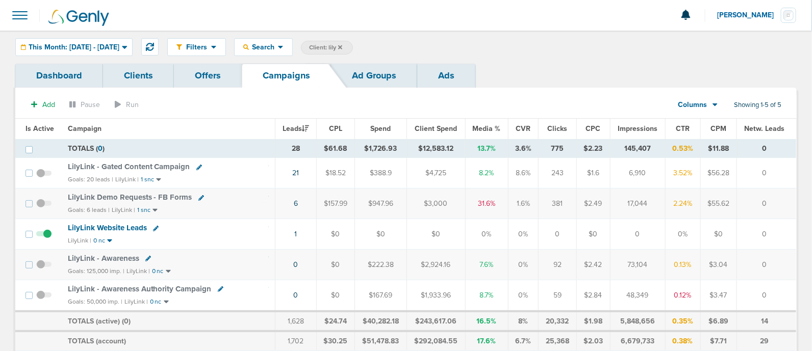
click at [342, 47] on span "Client: lily" at bounding box center [325, 47] width 33 height 9
drag, startPoint x: 437, startPoint y: 48, endPoint x: 400, endPoint y: 45, distance: 36.3
click at [400, 45] on span "Client Campaign Offers Landing Page Ad Group Network Campaign Ad Ad Status Netw…" at bounding box center [390, 48] width 178 height 14
type input "e"
type input "nex"
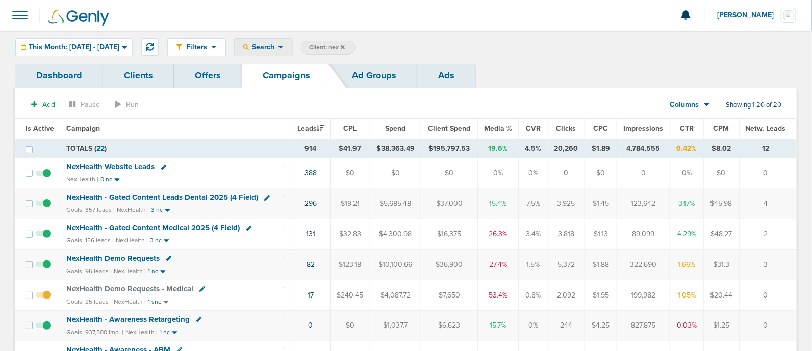
click at [284, 43] on icon at bounding box center [281, 47] width 6 height 9
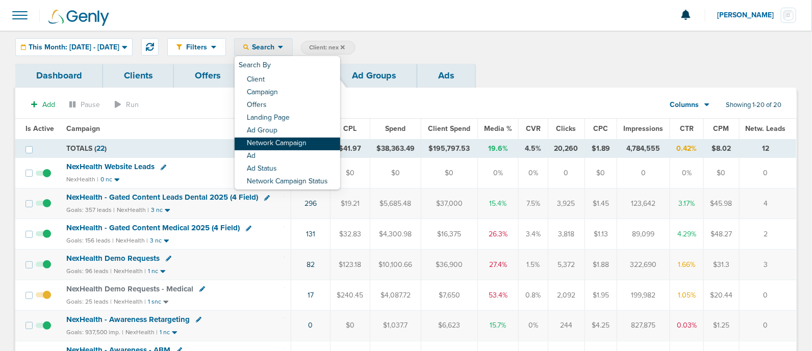
click at [314, 144] on link "Network Campaign" at bounding box center [288, 144] width 106 height 13
select select "netCmpName"
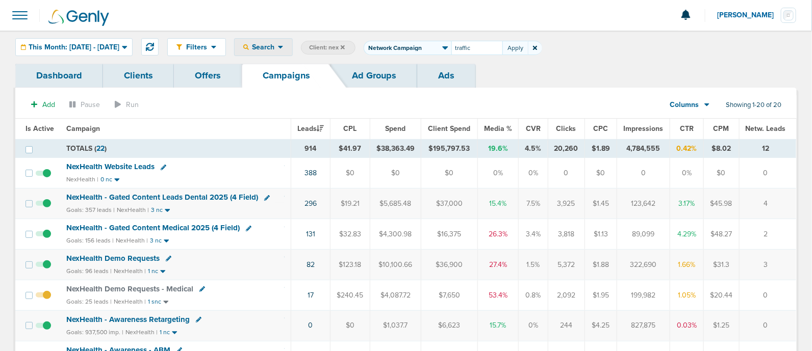
type input "traffic"
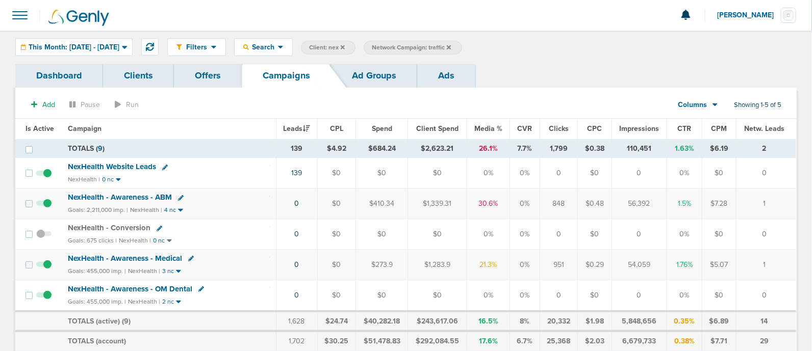
click at [139, 197] on span "NexHealth - Awareness - ABM" at bounding box center [120, 197] width 104 height 9
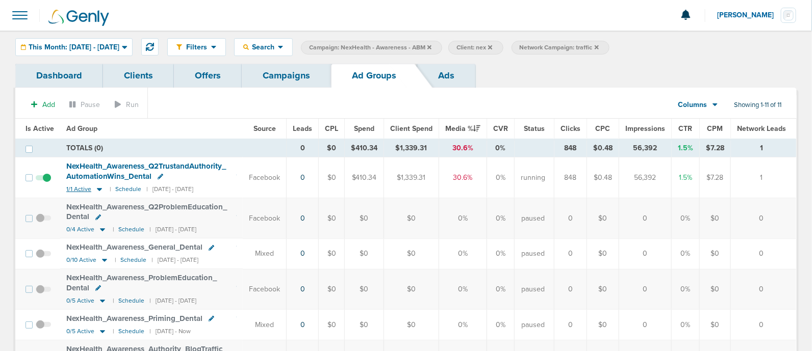
click at [97, 189] on icon at bounding box center [99, 189] width 5 height 3
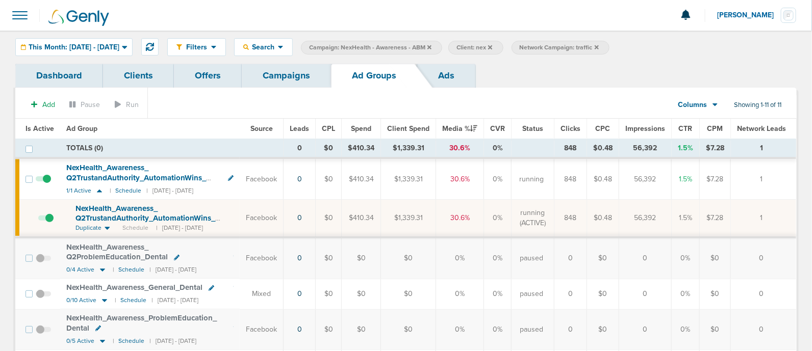
click at [431, 45] on icon at bounding box center [429, 47] width 4 height 6
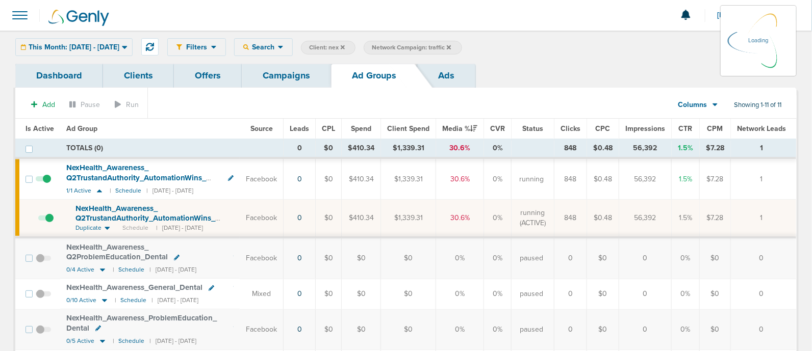
click at [451, 45] on icon at bounding box center [449, 47] width 4 height 6
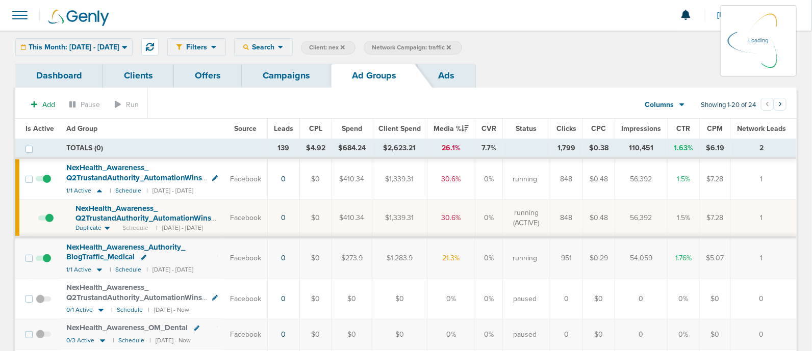
click at [451, 46] on icon at bounding box center [449, 47] width 4 height 4
click at [345, 47] on span "Client: nex" at bounding box center [327, 47] width 36 height 9
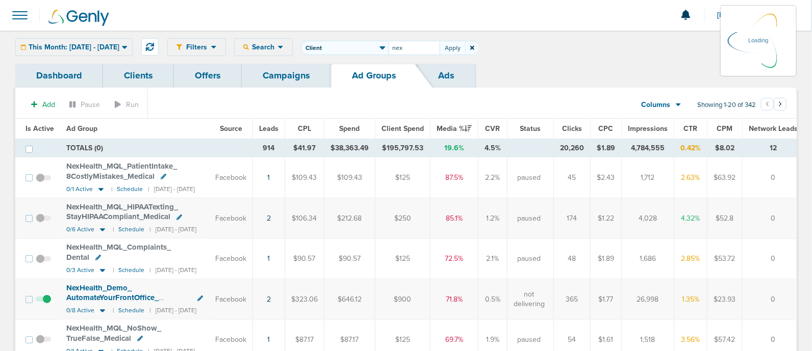
drag, startPoint x: 453, startPoint y: 44, endPoint x: 408, endPoint y: 44, distance: 44.4
click at [408, 44] on span "Client Campaign Offers Landing Page Ad Group Network Campaign Ad Ad Status Netw…" at bounding box center [390, 48] width 178 height 14
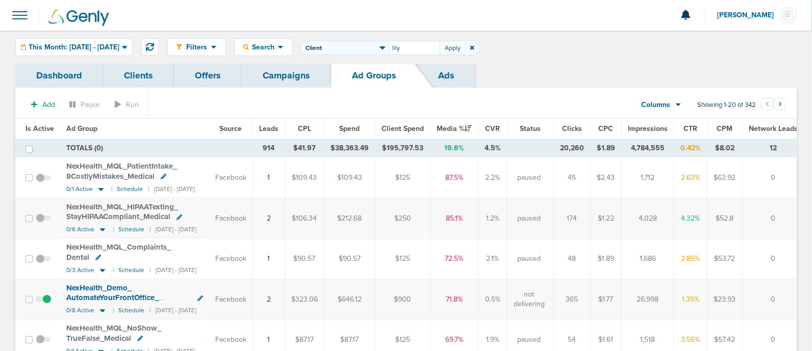
type input "lily"
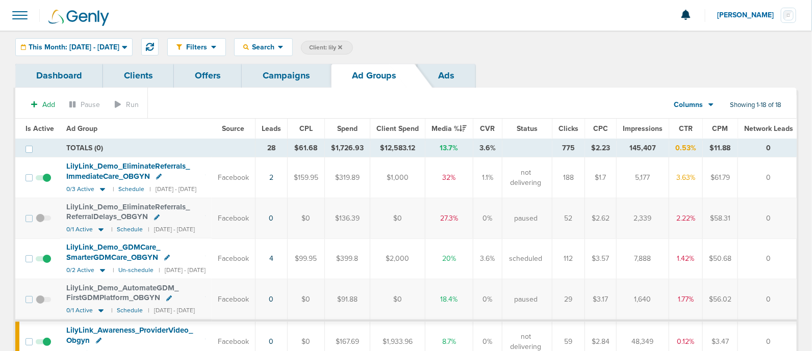
click at [269, 75] on link "Campaigns" at bounding box center [286, 76] width 89 height 24
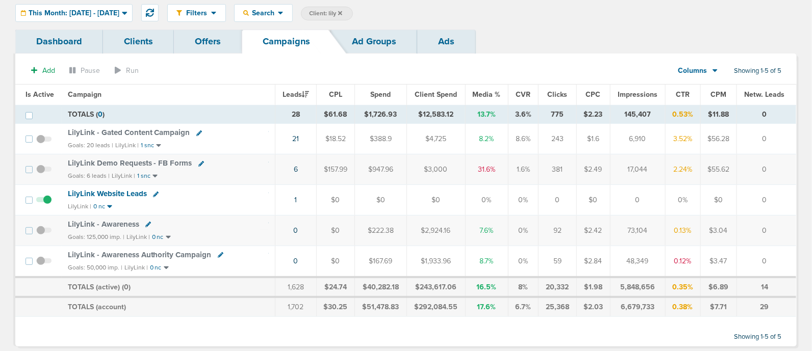
scroll to position [53, 0]
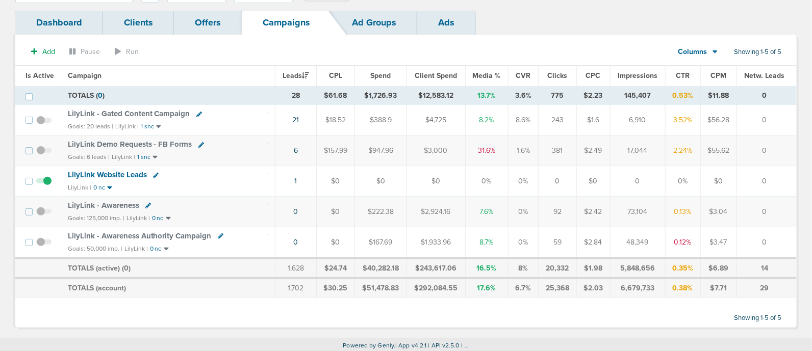
click at [108, 201] on span "LilyLink - Awareness" at bounding box center [103, 205] width 71 height 9
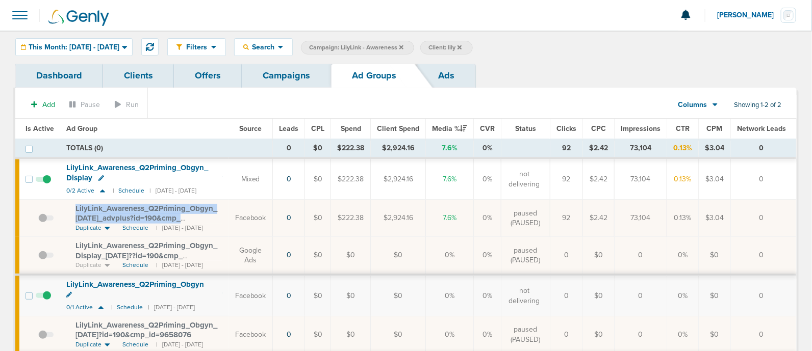
drag, startPoint x: 67, startPoint y: 208, endPoint x: 218, endPoint y: 218, distance: 150.8
click at [218, 218] on td "LilyLink_ Awareness_ Q2Priming_ Obgyn_ [DATE]_ advplus?id=190&cmp_ id=9658076 D…" at bounding box center [144, 218] width 168 height 37
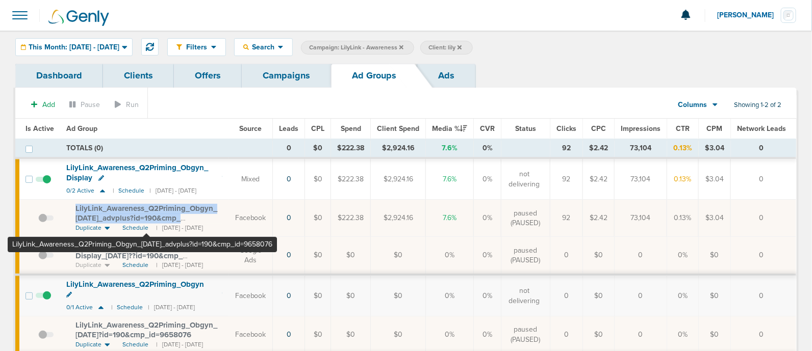
copy span "LilyLink_ Awareness_ Q2Priming_ Obgyn_ [DATE]_ advplus?id=190&cmp_"
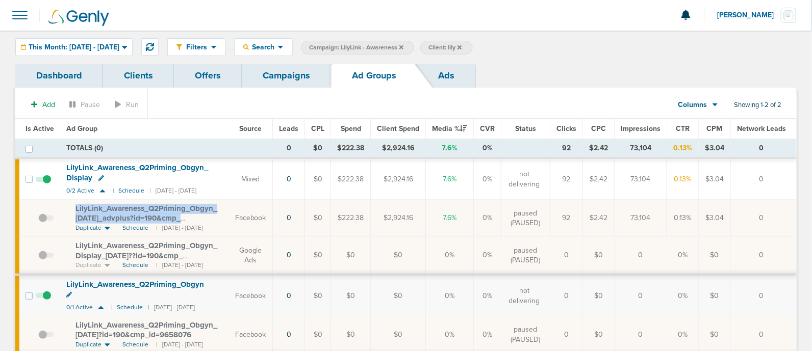
click at [311, 77] on link "Campaigns" at bounding box center [286, 76] width 89 height 24
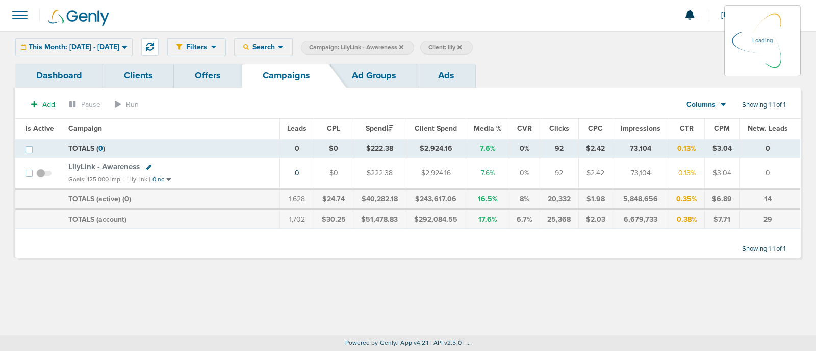
click at [403, 47] on icon at bounding box center [401, 47] width 4 height 4
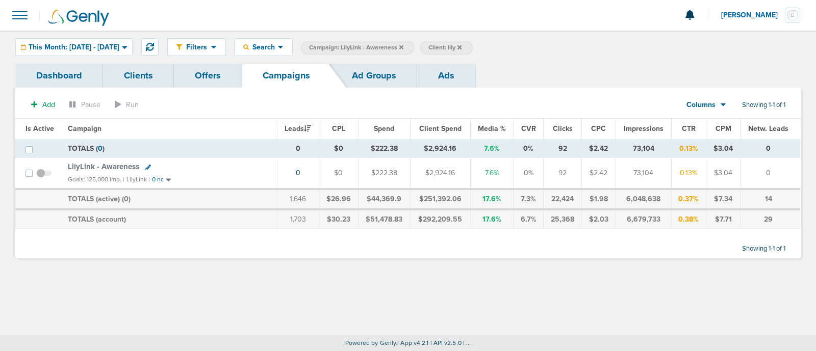
click at [403, 47] on icon at bounding box center [401, 47] width 4 height 4
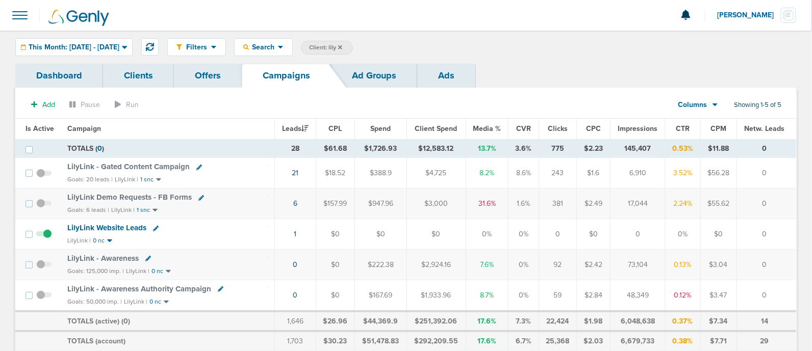
click at [342, 44] on icon at bounding box center [340, 47] width 4 height 6
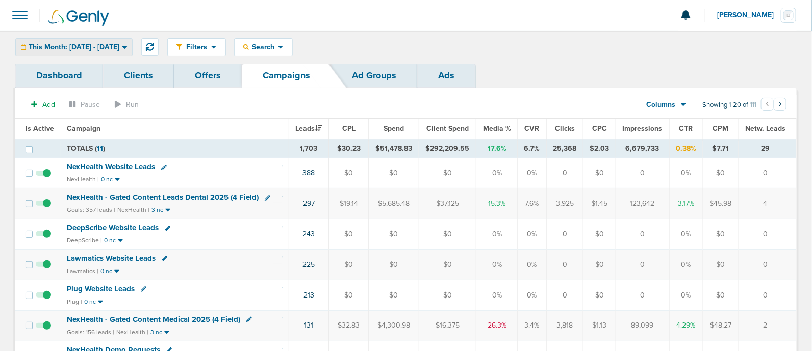
click at [119, 48] on span "This Month: [DATE] - [DATE]" at bounding box center [74, 47] width 91 height 7
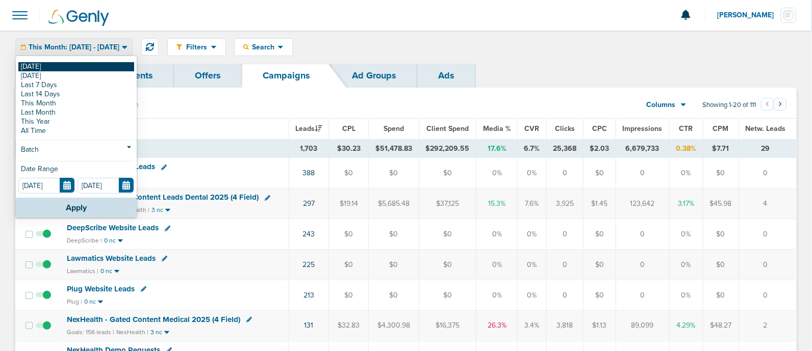
click at [64, 70] on link "[DATE]" at bounding box center [76, 66] width 116 height 9
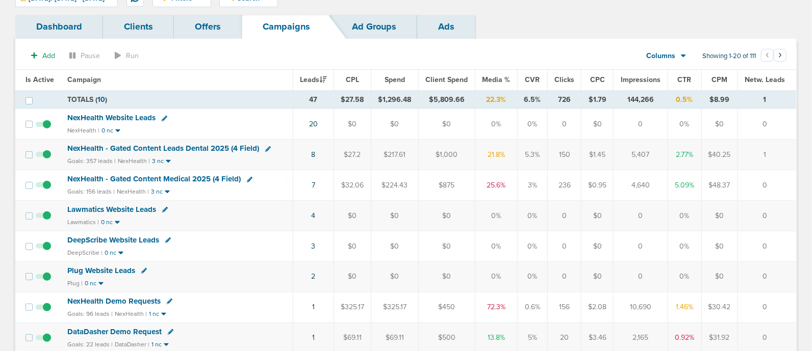
scroll to position [127, 0]
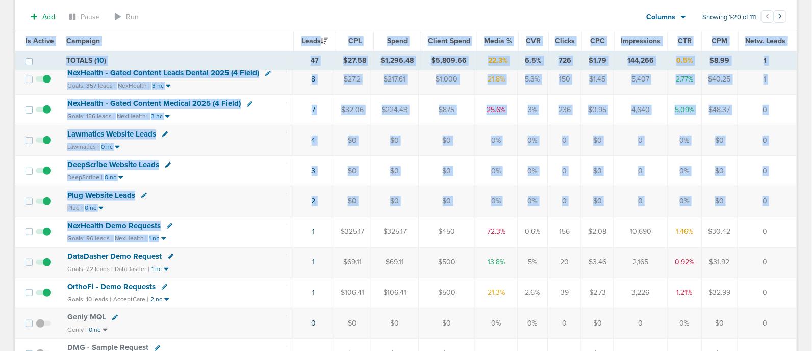
drag, startPoint x: 277, startPoint y: 229, endPoint x: 797, endPoint y: 223, distance: 519.7
click at [802, 221] on div "Dashboard Clients Offers Campaigns Ad Groups Ads Add Pause Run Columns Media St…" at bounding box center [406, 332] width 797 height 791
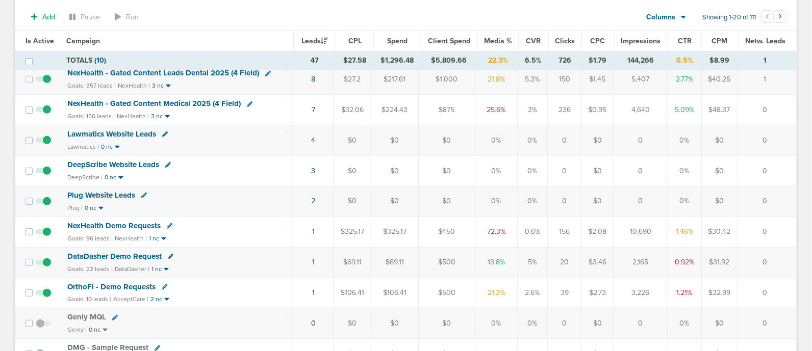
click at [112, 223] on span "NexHealth Demo Requests" at bounding box center [113, 225] width 93 height 9
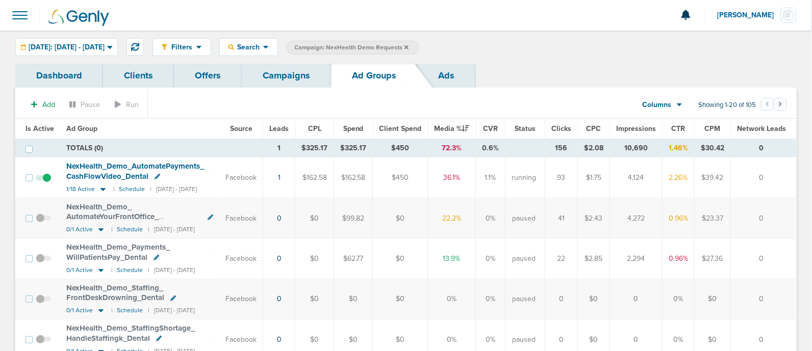
scroll to position [0, 3]
drag, startPoint x: 264, startPoint y: 167, endPoint x: 815, endPoint y: 172, distance: 551.8
click at [811, 172] on html "Notifications You have no unread notifications [PERSON_NAME] Profile Sign Out C…" at bounding box center [406, 175] width 812 height 351
click at [761, 176] on td "0" at bounding box center [764, 178] width 66 height 41
click at [280, 75] on link "Campaigns" at bounding box center [286, 76] width 89 height 24
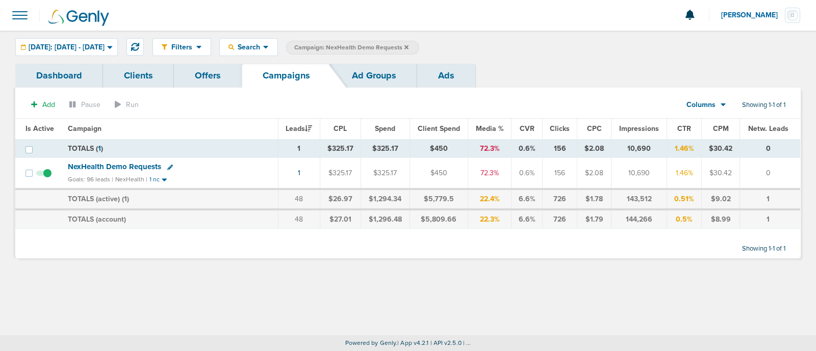
click at [408, 49] on icon at bounding box center [406, 47] width 4 height 6
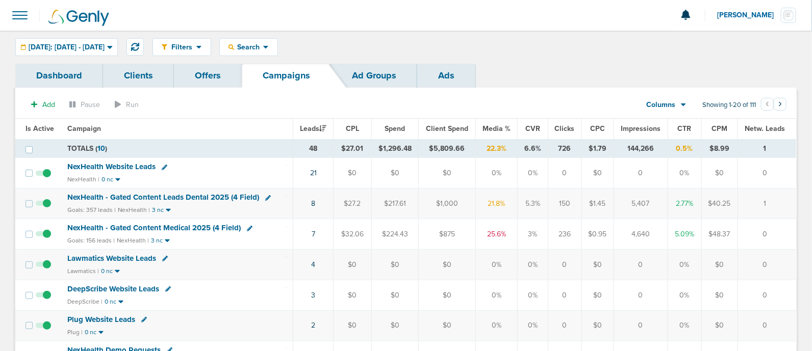
click at [490, 131] on span "Media %" at bounding box center [496, 128] width 28 height 9
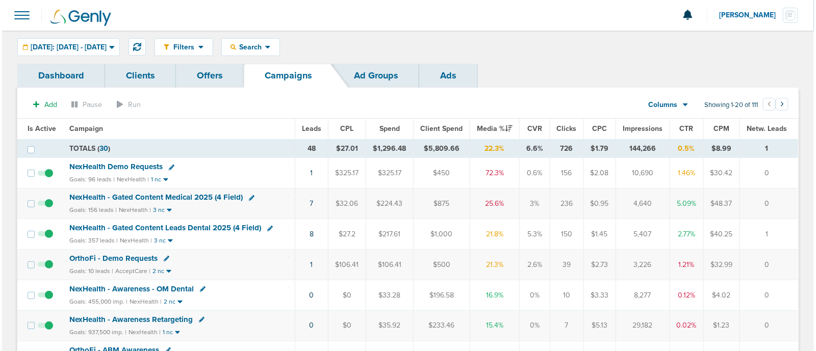
scroll to position [63, 0]
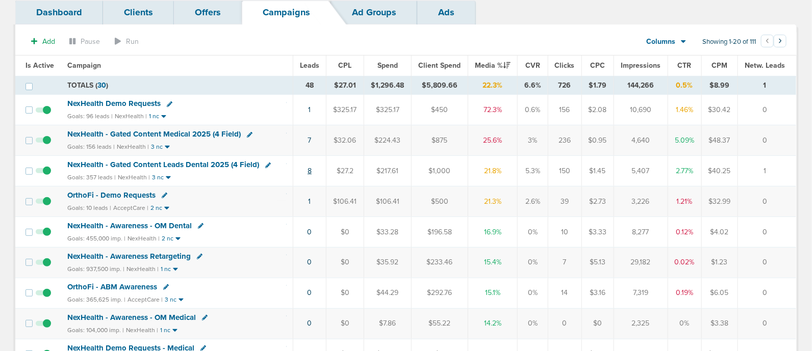
click at [309, 167] on link "8" at bounding box center [310, 171] width 4 height 9
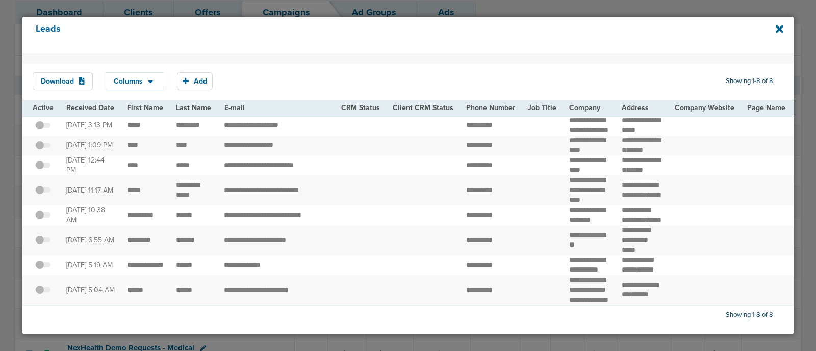
scroll to position [0, 0]
click at [780, 30] on icon at bounding box center [780, 29] width 8 height 8
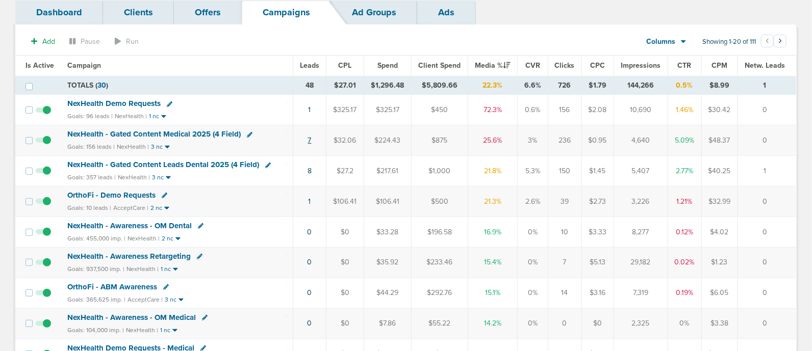
click at [308, 139] on link "7" at bounding box center [310, 140] width 4 height 9
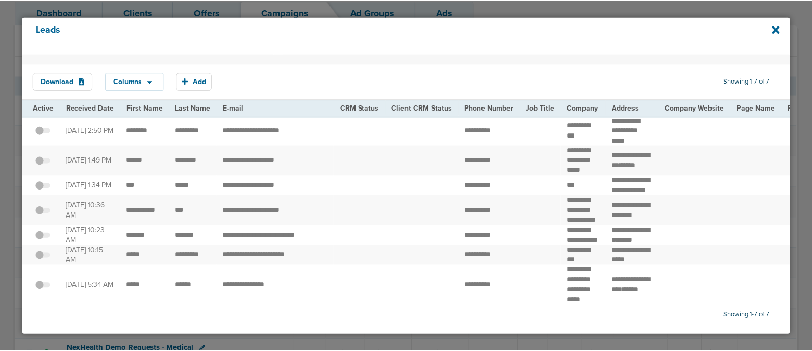
scroll to position [53, 0]
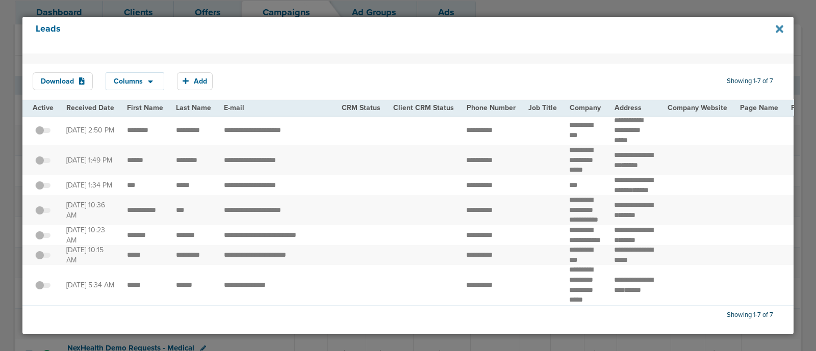
click at [780, 31] on icon at bounding box center [780, 29] width 8 height 8
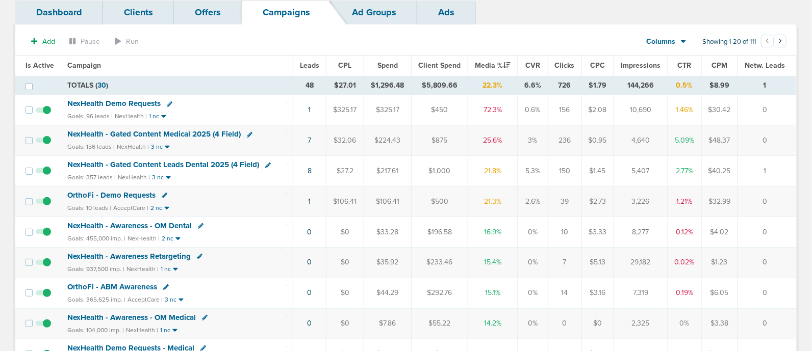
click at [172, 163] on span "NexHealth - Gated Content Leads Dental 2025 (4 Field)" at bounding box center [163, 164] width 192 height 9
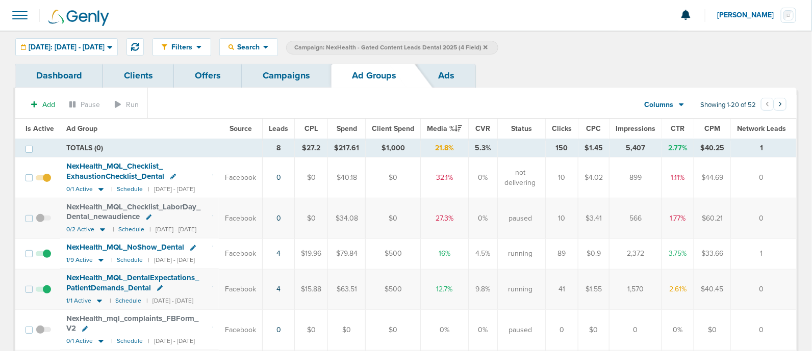
click at [446, 129] on span "Media %" at bounding box center [444, 128] width 35 height 9
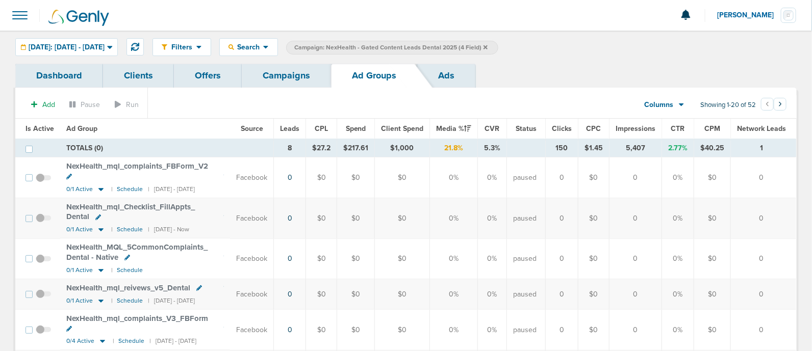
click at [446, 129] on span "Media %" at bounding box center [453, 128] width 35 height 9
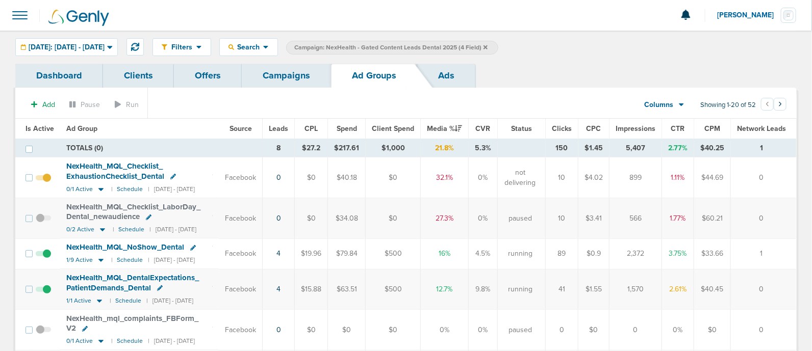
click at [286, 128] on span "Leads" at bounding box center [278, 128] width 19 height 9
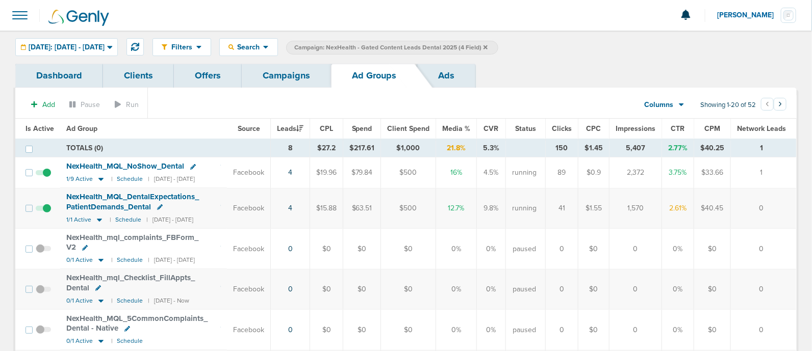
click at [33, 129] on span "Is Active" at bounding box center [39, 128] width 29 height 9
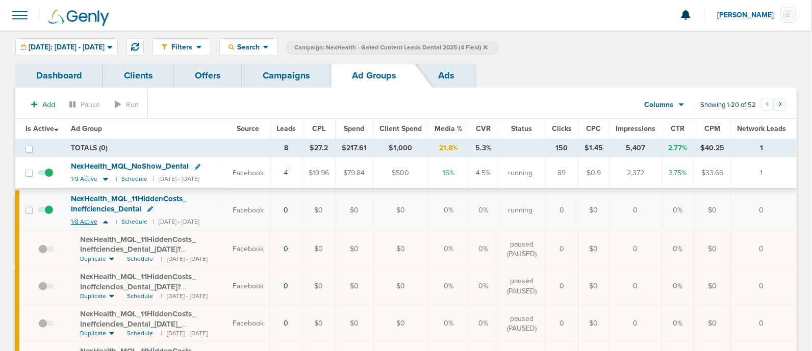
click at [105, 219] on icon at bounding box center [105, 222] width 10 height 9
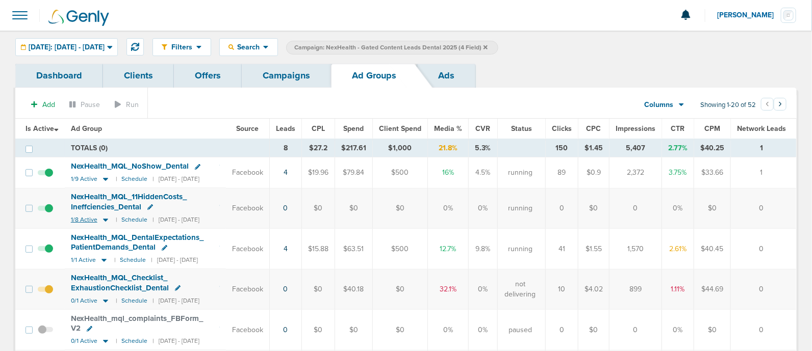
click at [105, 219] on icon at bounding box center [105, 220] width 5 height 3
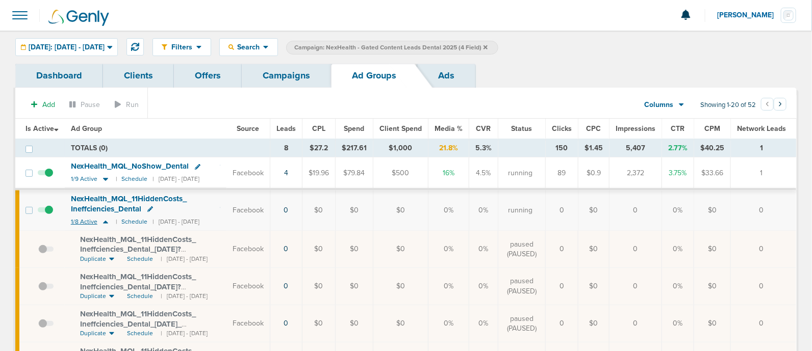
click at [105, 221] on icon at bounding box center [105, 222] width 5 height 3
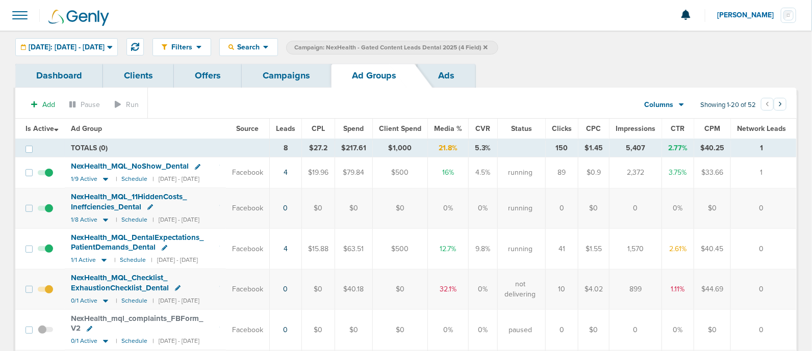
click at [278, 76] on link "Campaigns" at bounding box center [286, 76] width 89 height 24
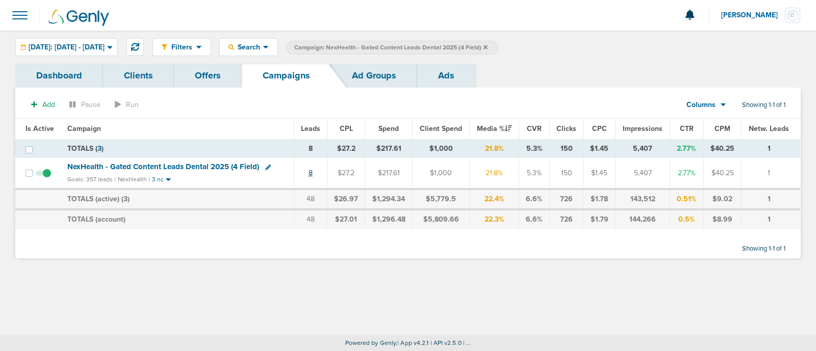
click at [312, 172] on link "8" at bounding box center [311, 173] width 4 height 9
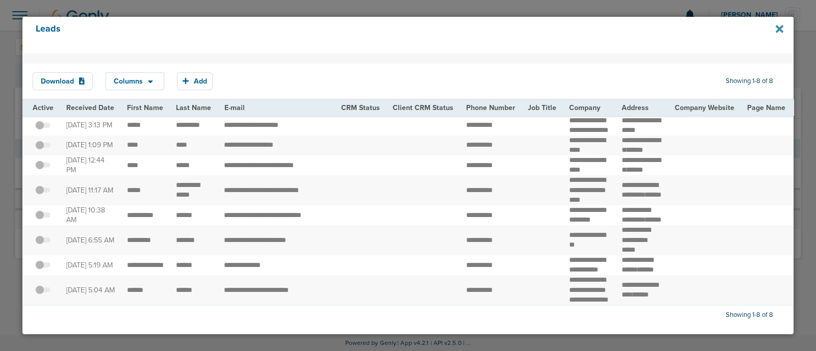
click at [783, 29] on icon at bounding box center [780, 28] width 8 height 11
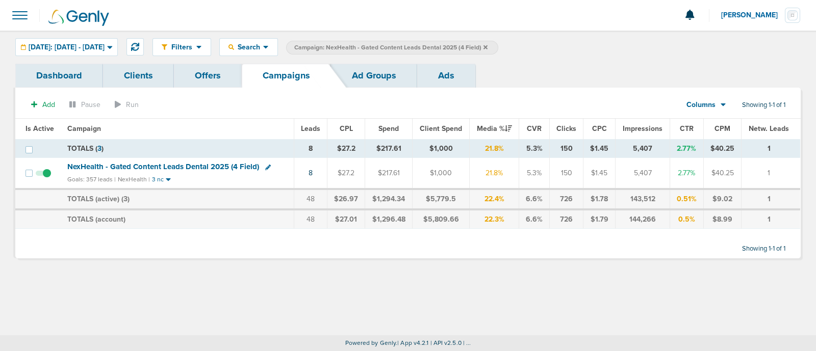
click at [488, 46] on icon at bounding box center [485, 47] width 4 height 6
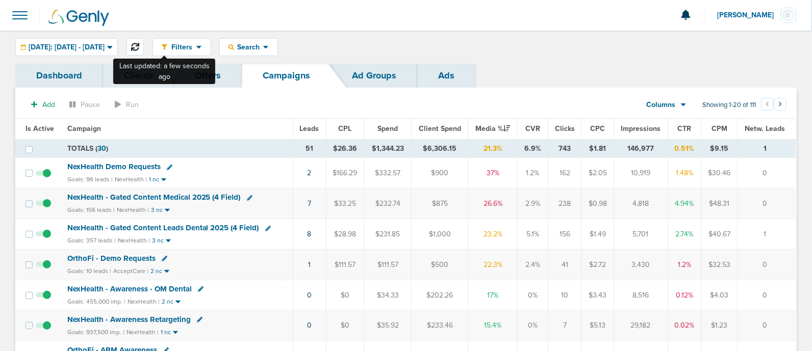
click at [144, 40] on button at bounding box center [134, 46] width 17 height 17
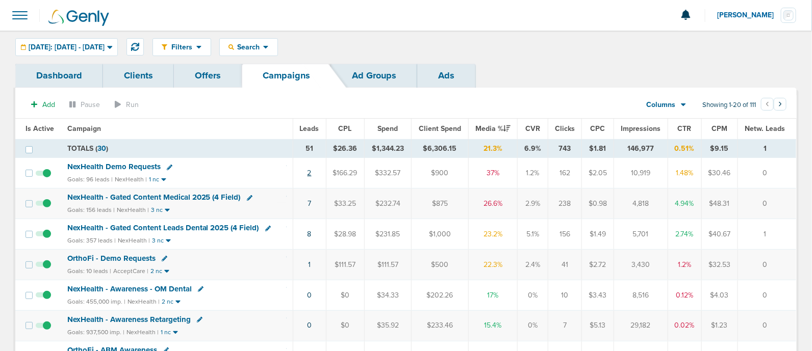
click at [309, 172] on link "2" at bounding box center [310, 173] width 4 height 9
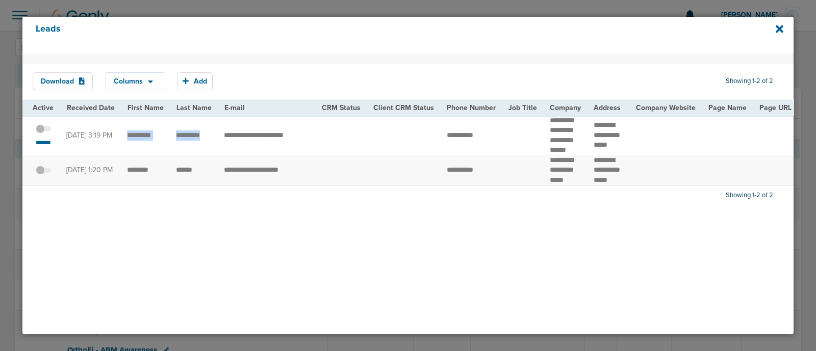
drag, startPoint x: 125, startPoint y: 132, endPoint x: 208, endPoint y: 136, distance: 82.7
copy tr
click at [48, 134] on span at bounding box center [43, 134] width 15 height 0
click at [43, 131] on input "checkbox" at bounding box center [43, 131] width 0 height 0
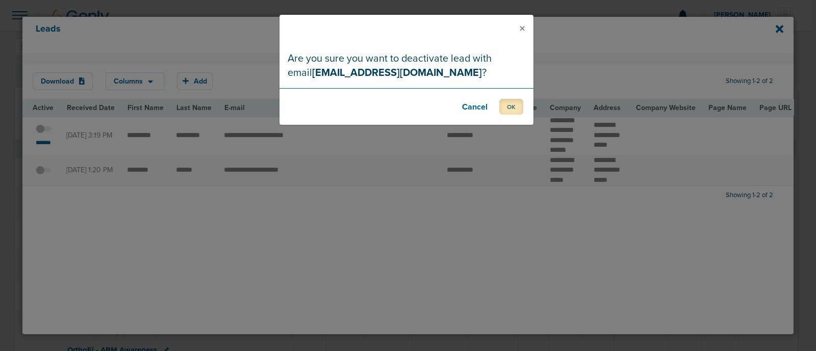
click at [510, 106] on button "OK" at bounding box center [511, 107] width 24 height 16
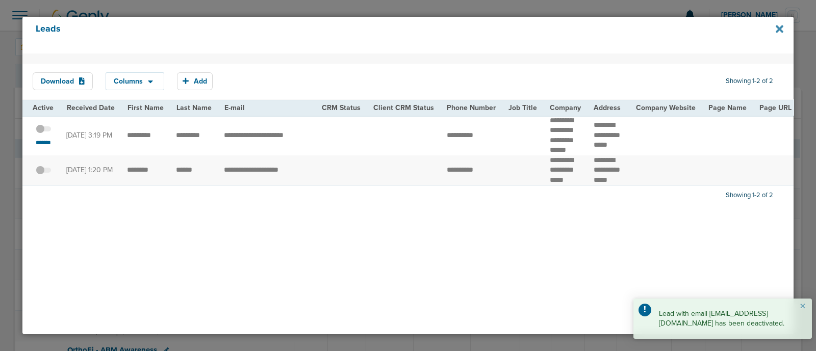
click at [780, 23] on icon at bounding box center [780, 28] width 8 height 11
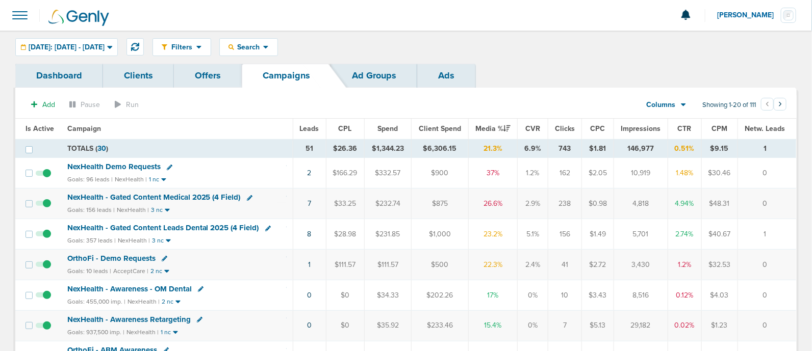
click at [143, 258] on span "OrthoFi - Demo Requests" at bounding box center [111, 258] width 88 height 9
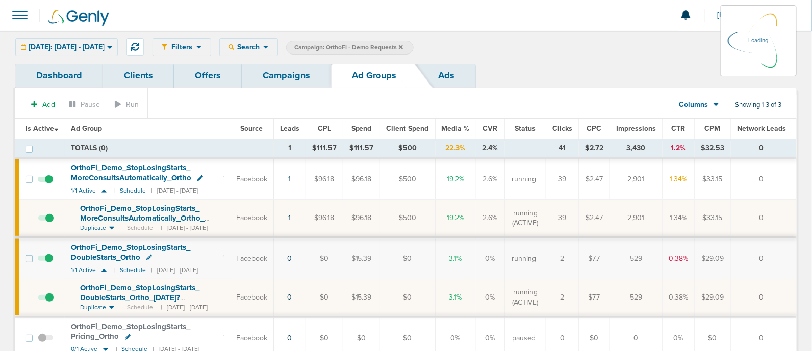
click at [163, 299] on span "OrthoFi_ Demo_ StopLosingStarts_ DoubleStarts_ Ortho_ [DATE]?id=174&cmp_ id=965…" at bounding box center [139, 298] width 119 height 29
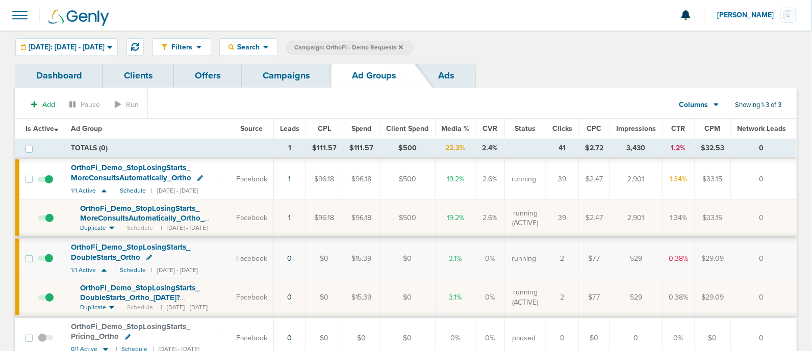
click at [159, 289] on span "OrthoFi_ Demo_ StopLosingStarts_ DoubleStarts_ Ortho_ [DATE]?id=174&cmp_ id=965…" at bounding box center [139, 298] width 119 height 29
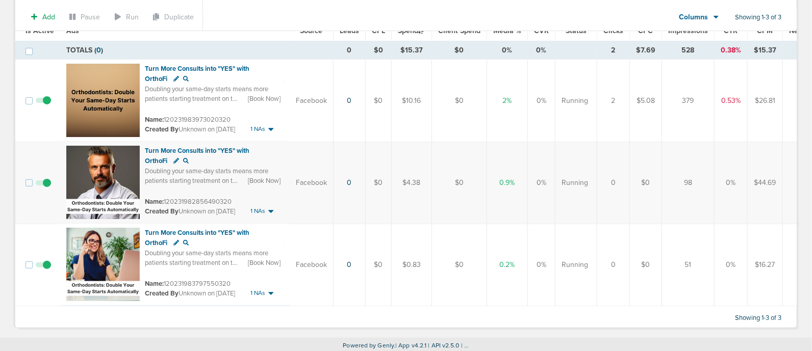
scroll to position [104, 0]
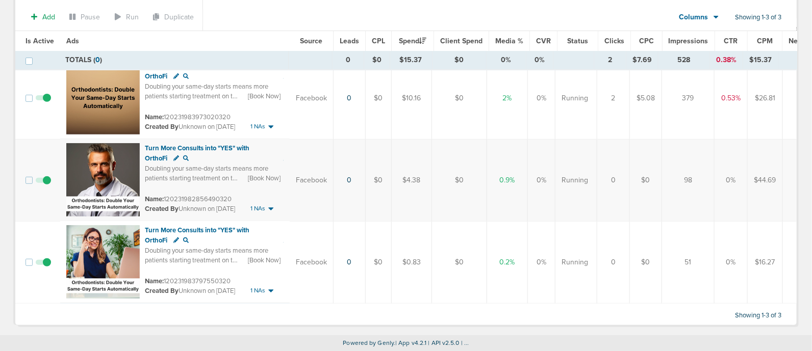
click at [49, 259] on label at bounding box center [43, 263] width 15 height 10
click at [43, 265] on input "checkbox" at bounding box center [43, 265] width 0 height 0
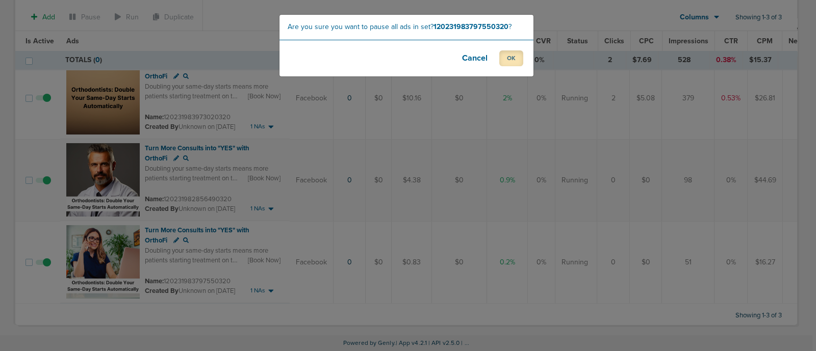
click at [518, 55] on button "OK" at bounding box center [511, 58] width 24 height 16
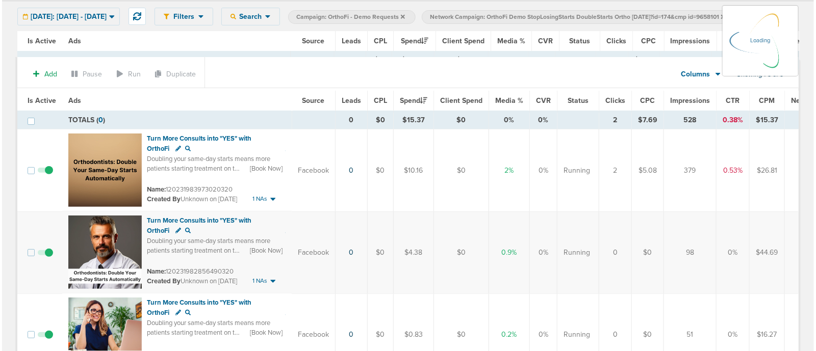
scroll to position [0, 0]
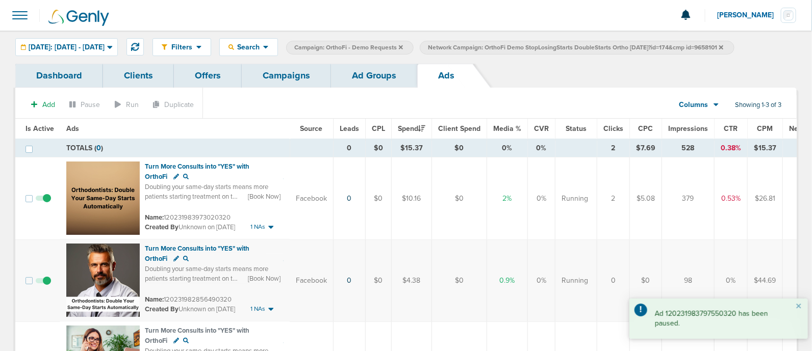
click at [382, 71] on link "Ad Groups" at bounding box center [374, 76] width 86 height 24
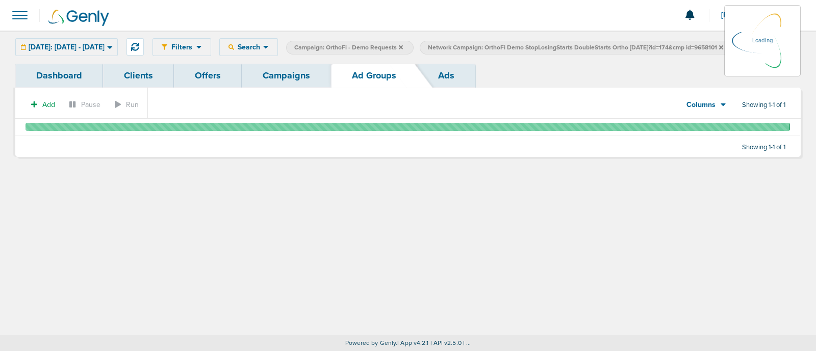
click at [293, 76] on link "Campaigns" at bounding box center [286, 76] width 89 height 24
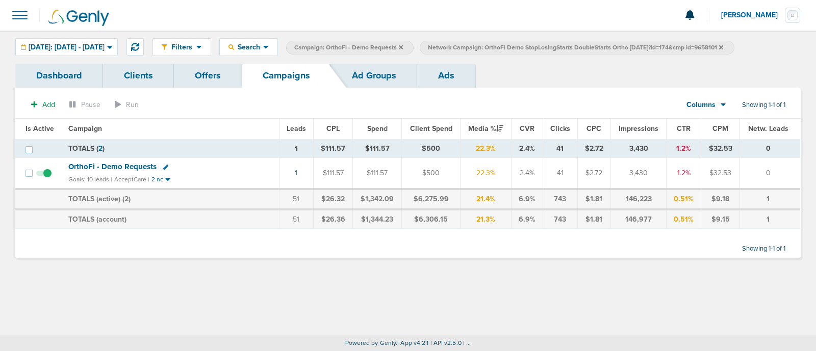
click at [403, 47] on icon at bounding box center [401, 47] width 4 height 4
click at [590, 45] on icon at bounding box center [587, 47] width 4 height 4
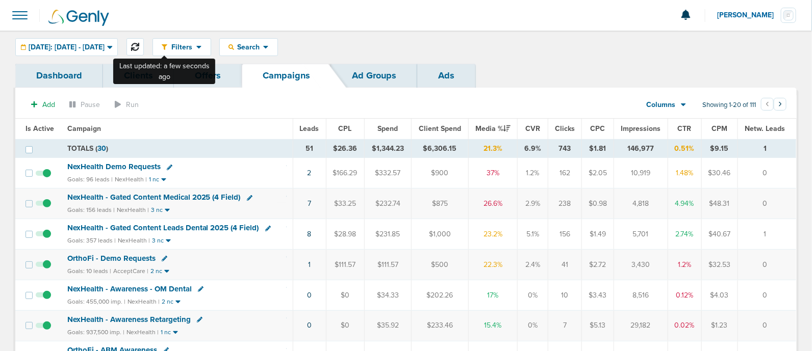
click at [139, 47] on icon at bounding box center [135, 47] width 8 height 8
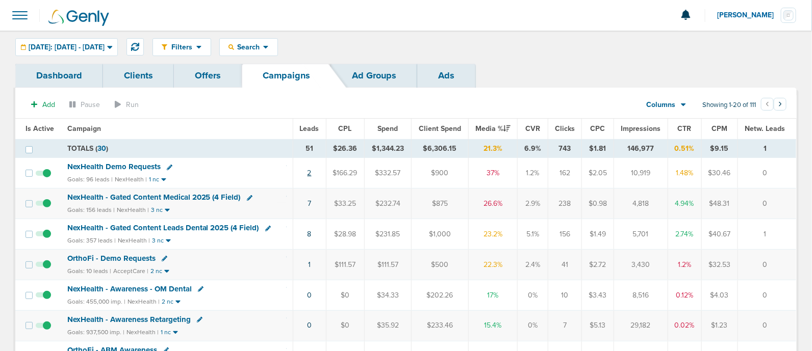
click at [309, 175] on link "2" at bounding box center [310, 173] width 4 height 9
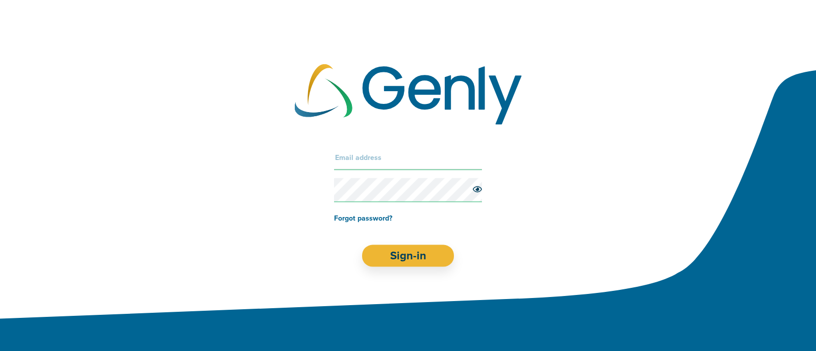
click at [365, 157] on input "text" at bounding box center [408, 157] width 148 height 24
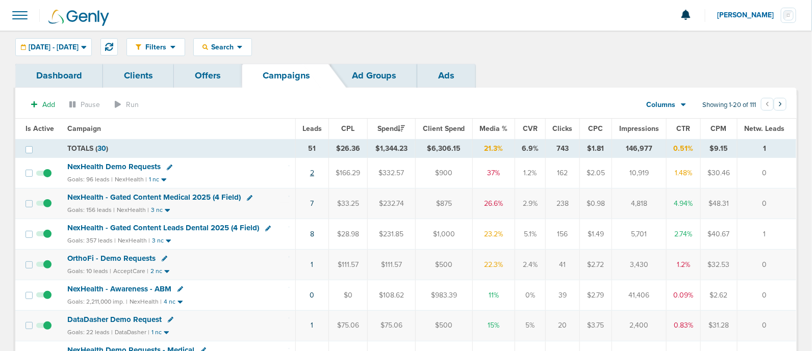
click at [312, 172] on link "2" at bounding box center [312, 173] width 4 height 9
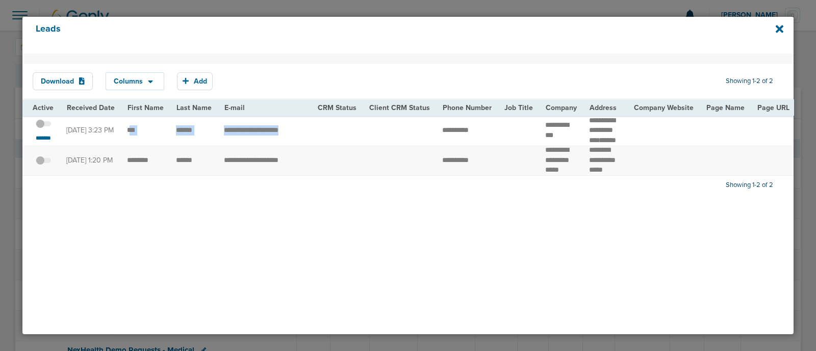
drag, startPoint x: 138, startPoint y: 133, endPoint x: 408, endPoint y: 127, distance: 270.3
click at [111, 145] on td "[DATE] 3:23 PM" at bounding box center [90, 131] width 61 height 30
drag, startPoint x: 434, startPoint y: 135, endPoint x: 485, endPoint y: 138, distance: 51.1
click at [485, 138] on td "**********" at bounding box center [467, 131] width 62 height 30
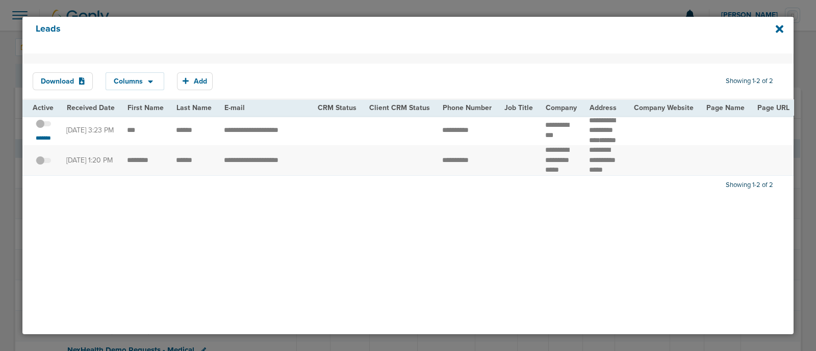
click at [370, 138] on td at bounding box center [399, 131] width 73 height 30
click at [47, 129] on span at bounding box center [43, 129] width 15 height 0
click at [43, 126] on input "checkbox" at bounding box center [43, 126] width 0 height 0
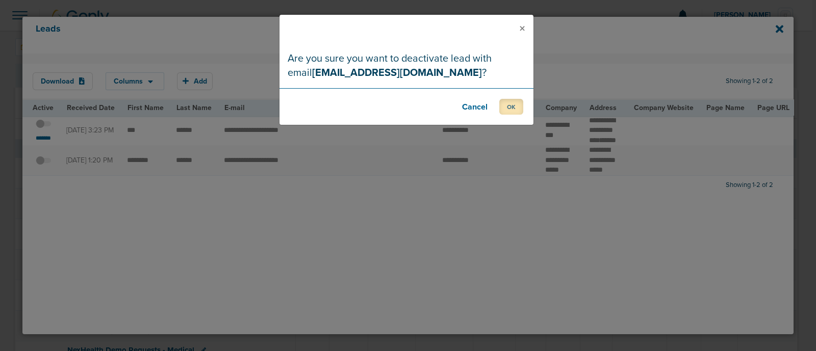
click at [507, 101] on button "OK" at bounding box center [511, 107] width 24 height 16
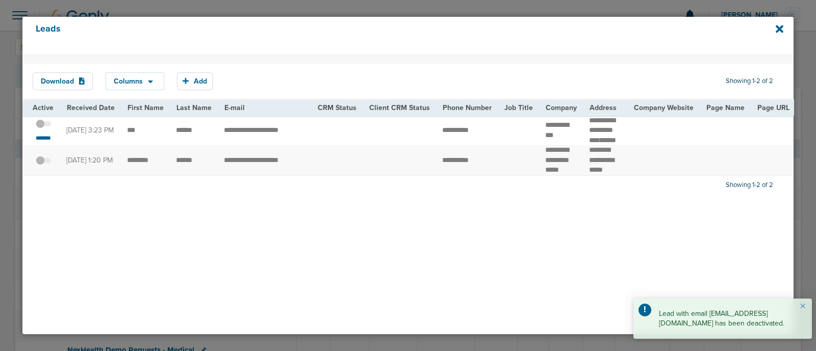
click at [331, 128] on td at bounding box center [337, 131] width 52 height 30
click at [775, 31] on div "Leads" at bounding box center [407, 35] width 771 height 37
click at [778, 30] on icon at bounding box center [780, 29] width 8 height 8
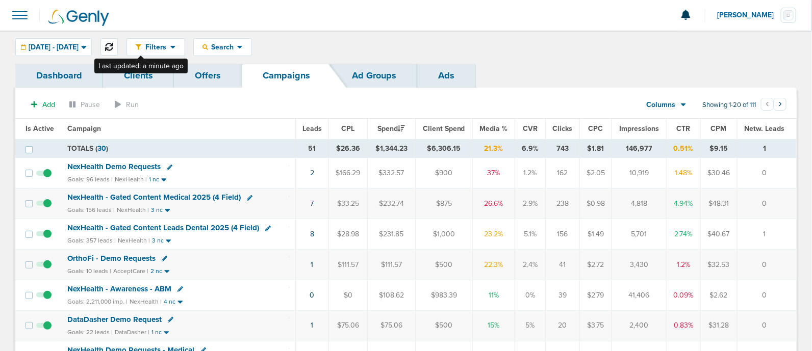
click at [118, 41] on button at bounding box center [108, 46] width 17 height 17
click at [135, 167] on span "NexHealth Demo Requests" at bounding box center [113, 166] width 93 height 9
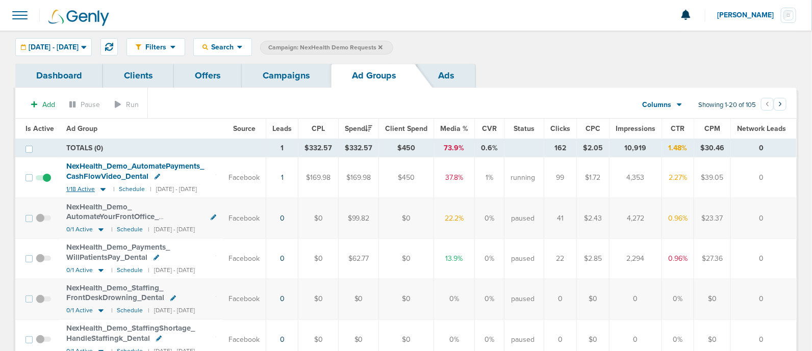
click at [101, 189] on icon at bounding box center [102, 189] width 5 height 3
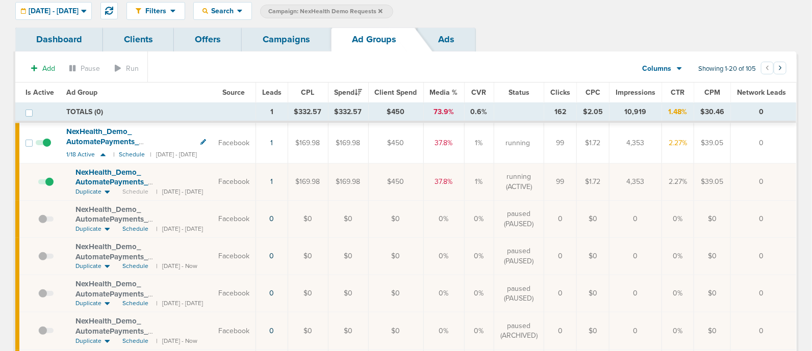
scroll to position [63, 0]
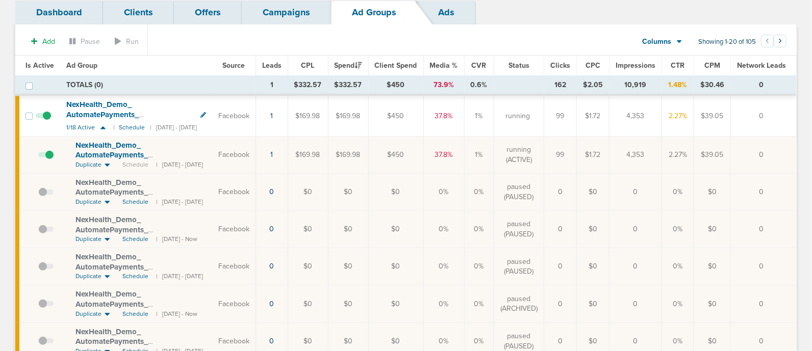
drag, startPoint x: 69, startPoint y: 143, endPoint x: 248, endPoint y: 157, distance: 179.5
click at [248, 157] on tr "NexHealth_ Demo_ AutomatePayments_ CashFlowMixed_ Dental_ 08.26.25_ newtext?id=…" at bounding box center [405, 155] width 781 height 37
copy tr "NexHealth_ Demo_ AutomatePayments_ CashFlowMixed_ Dental_ 08.26.25_ newtext?id=…"
click at [212, 132] on td "NexHealth_ Demo_ AutomatePayments_ CashFlowVideo_ Dental 1/18 Active | Schedule…" at bounding box center [136, 116] width 152 height 40
drag, startPoint x: 71, startPoint y: 141, endPoint x: 232, endPoint y: 152, distance: 161.5
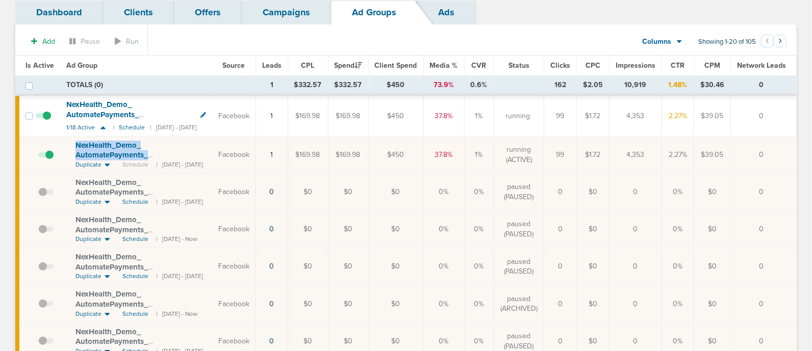
click at [212, 152] on td "NexHealth_ Demo_ AutomatePayments_ CashFlowMixed_ Dental_ 08.26.25_ newtext?id=…" at bounding box center [136, 155] width 152 height 37
copy span "NexHealth_ Demo_ AutomatePayments_ CashFlowMixed_ Dental_ 08.26.25_ newtext?"
click at [183, 55] on section "Add Pause Run Columns Media Stats Sales Performance Custom Showing 1-20 of 105 …" at bounding box center [405, 43] width 781 height 23
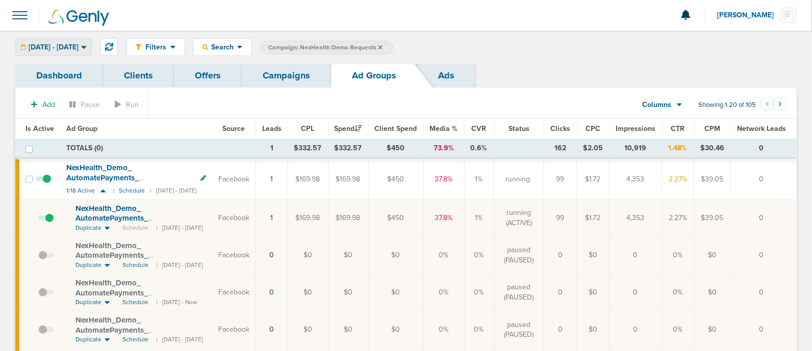
click at [91, 41] on div "08.28.2025 - 08.28.2025" at bounding box center [53, 47] width 75 height 17
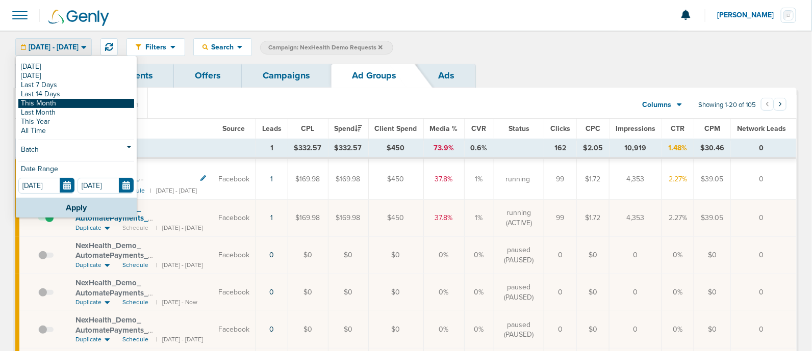
click at [51, 104] on link "This Month" at bounding box center [76, 103] width 116 height 9
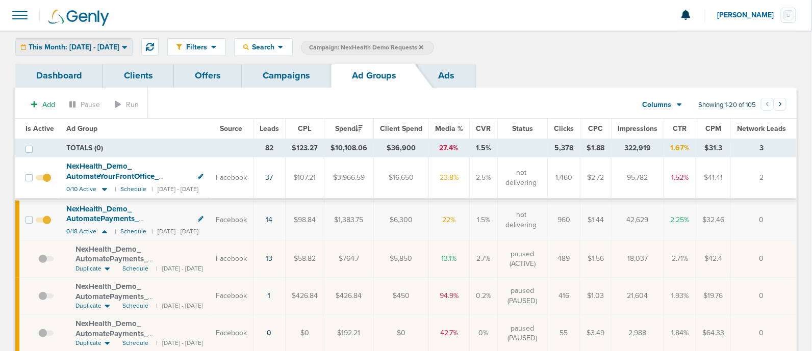
click at [79, 55] on div "This Month: [DATE] - [DATE]" at bounding box center [74, 47] width 116 height 17
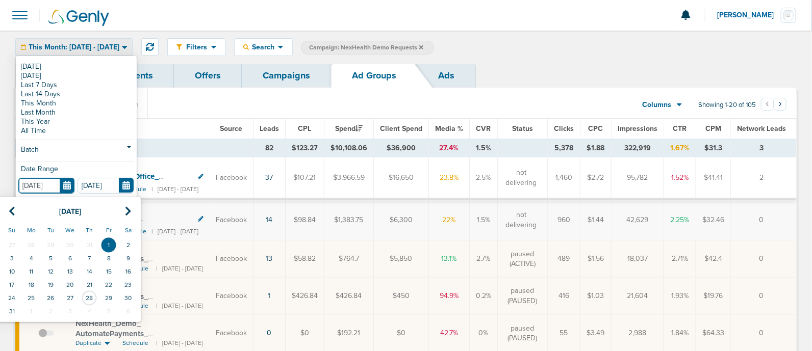
click at [69, 182] on input "[DATE]" at bounding box center [46, 186] width 56 height 16
click at [13, 208] on icon at bounding box center [12, 212] width 7 height 10
click at [50, 244] on td "1" at bounding box center [50, 245] width 19 height 13
type input "[DATE]"
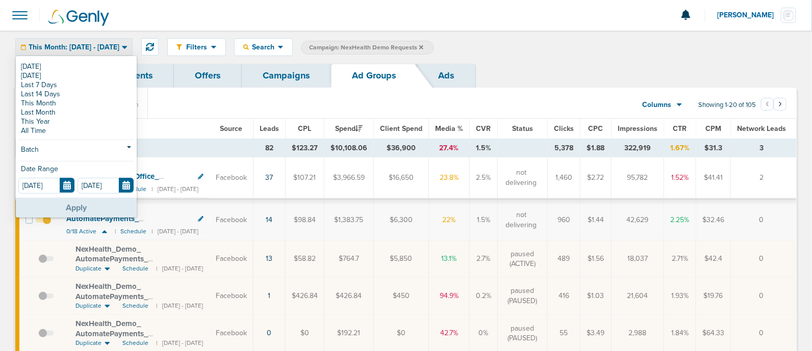
click at [88, 204] on button "Apply" at bounding box center [76, 208] width 121 height 20
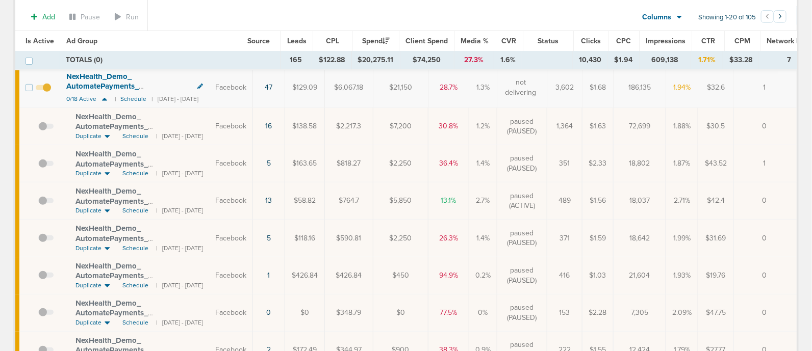
scroll to position [127, 0]
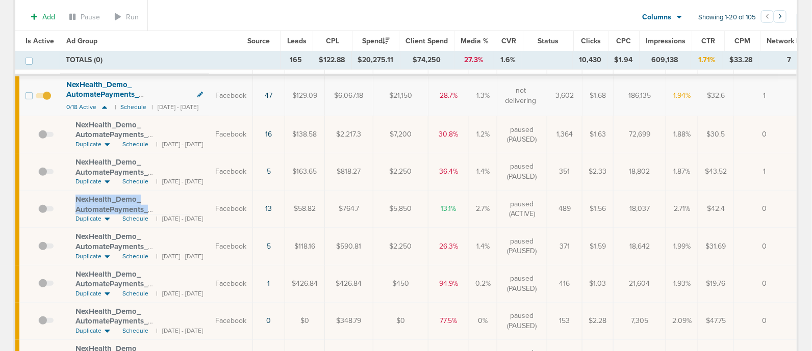
drag, startPoint x: 73, startPoint y: 195, endPoint x: 232, endPoint y: 206, distance: 159.0
click at [209, 206] on td "NexHealth_ Demo_ AutomatePayments_ CashFlowMixed_ Dental_ 08.26.25_ newtext?id=…" at bounding box center [134, 209] width 149 height 37
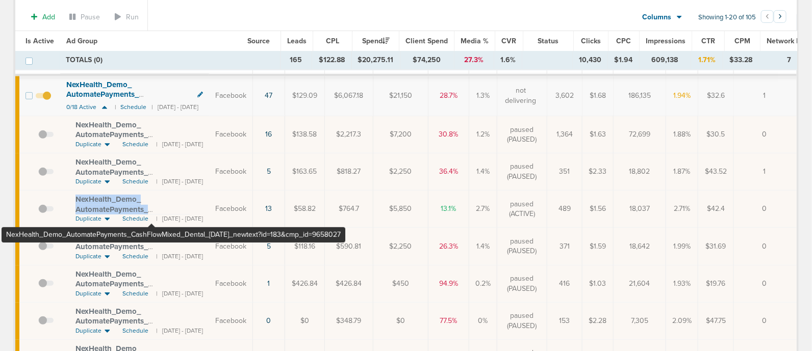
copy span "NexHealth_ Demo_ AutomatePayments_ CashFlowMixed_ Dental_ 08.26.25_ newtext?"
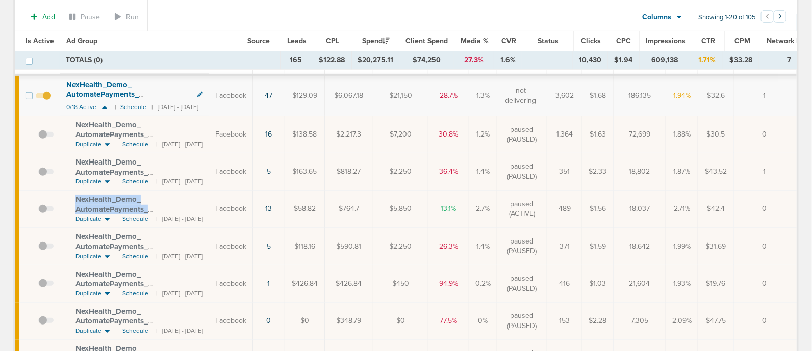
scroll to position [0, 0]
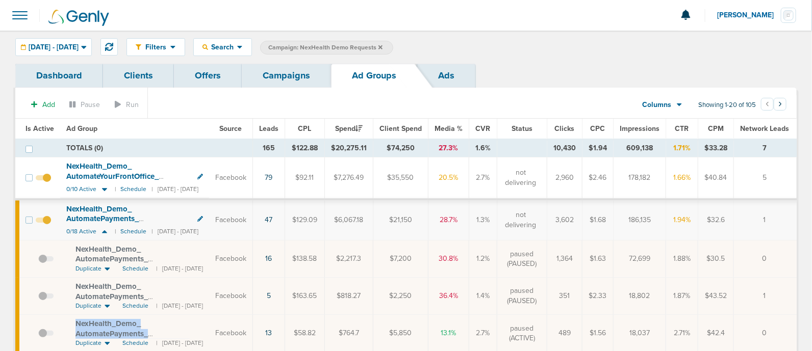
click at [293, 72] on link "Campaigns" at bounding box center [286, 76] width 89 height 24
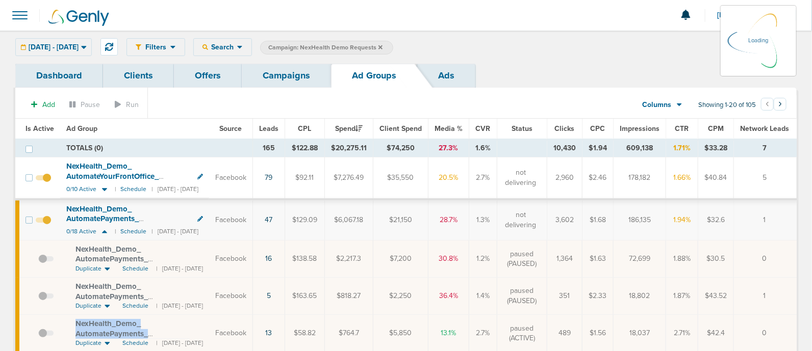
click at [288, 76] on link "Campaigns" at bounding box center [286, 76] width 89 height 24
click at [267, 72] on link "Campaigns" at bounding box center [286, 76] width 89 height 24
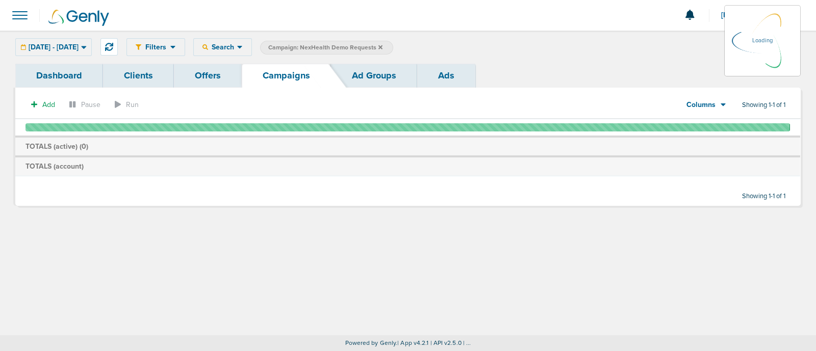
click at [382, 47] on icon at bounding box center [380, 47] width 4 height 4
click at [382, 44] on icon at bounding box center [380, 47] width 4 height 6
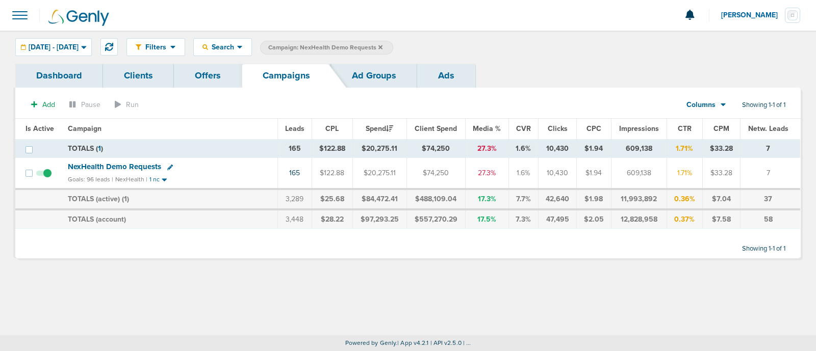
click at [382, 48] on icon at bounding box center [380, 47] width 4 height 6
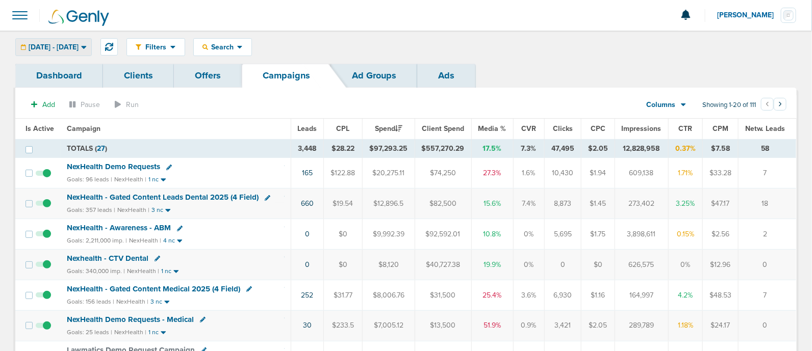
click at [91, 39] on div "07.01.2025 - 08.31.2025" at bounding box center [53, 47] width 75 height 17
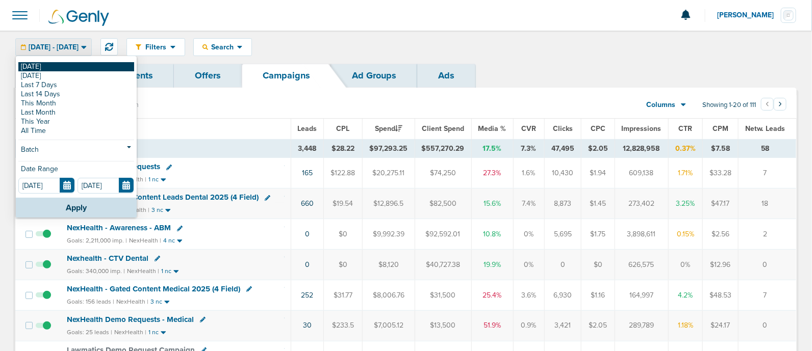
click at [21, 66] on link "[DATE]" at bounding box center [76, 66] width 116 height 9
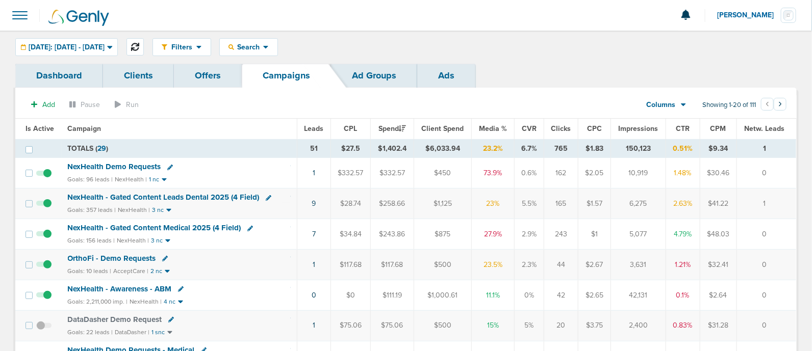
click at [139, 45] on icon at bounding box center [135, 47] width 8 height 8
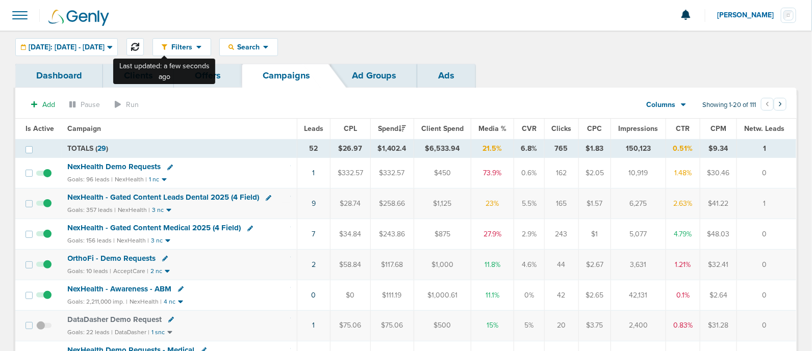
click at [139, 44] on icon at bounding box center [135, 47] width 8 height 8
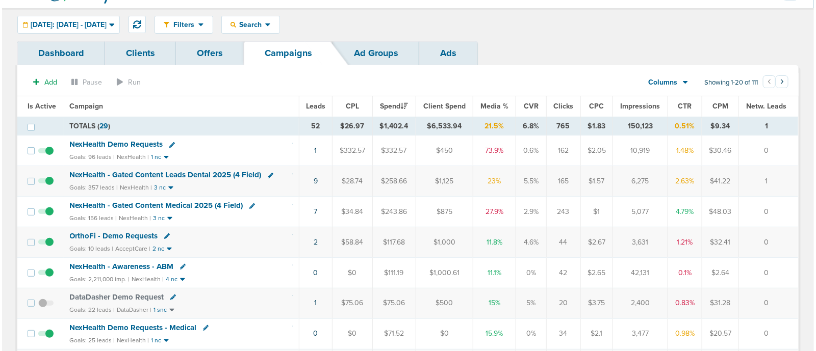
scroll to position [23, 0]
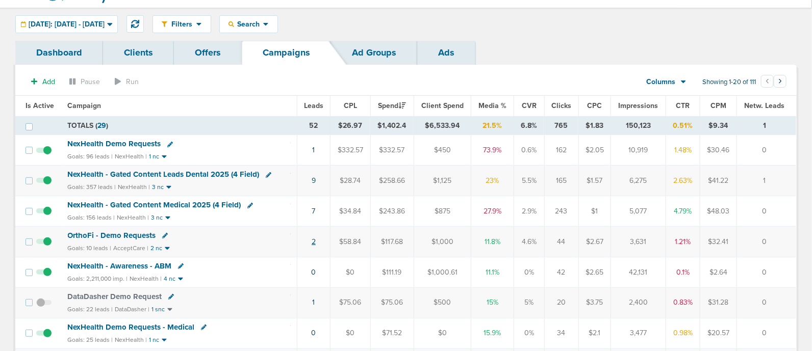
click at [312, 241] on link "2" at bounding box center [314, 242] width 4 height 9
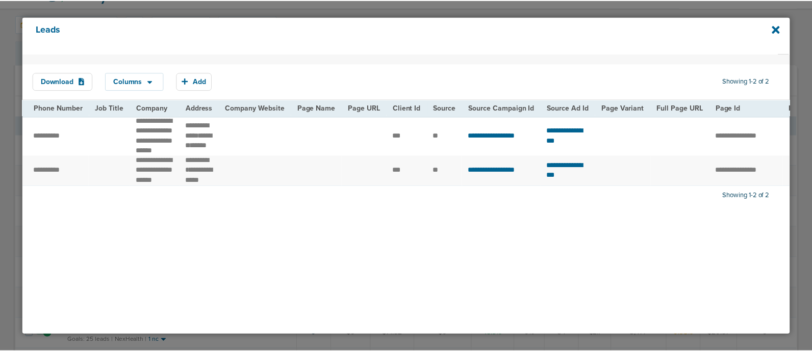
scroll to position [0, 0]
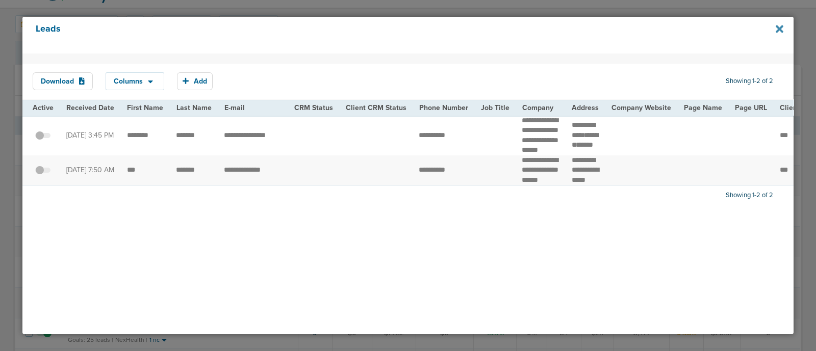
click at [778, 27] on icon at bounding box center [780, 29] width 8 height 8
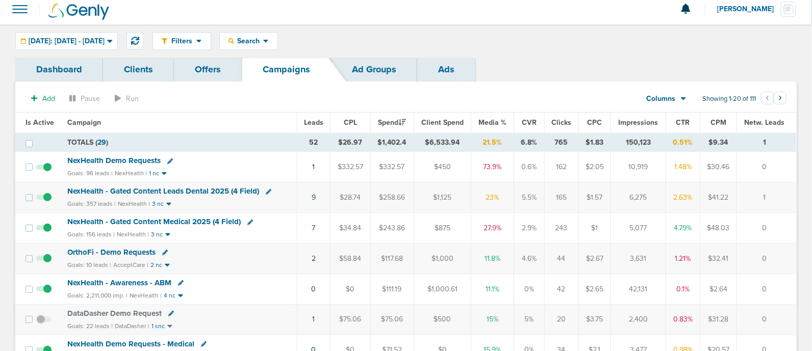
scroll to position [5, 0]
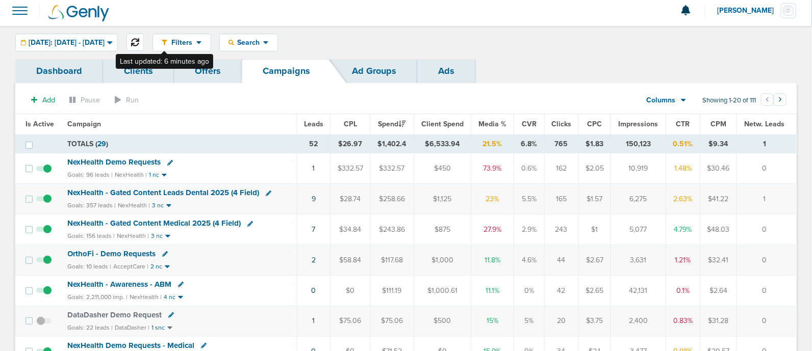
click at [139, 38] on icon at bounding box center [135, 42] width 8 height 8
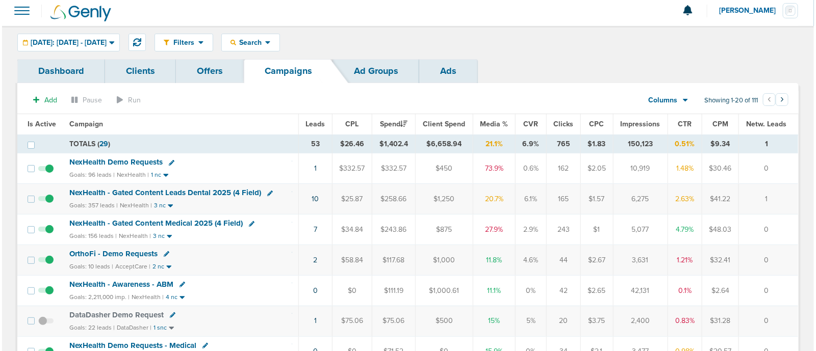
scroll to position [21, 0]
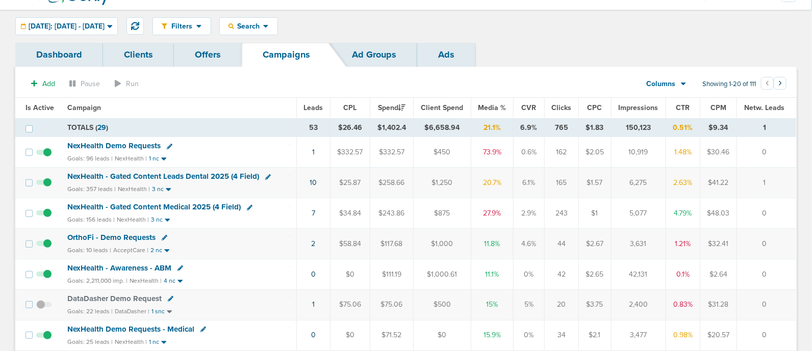
click at [159, 234] on div "OrthoFi - Demo Requests" at bounding box center [114, 238] width 94 height 9
click at [163, 237] on icon at bounding box center [165, 238] width 6 height 6
select select
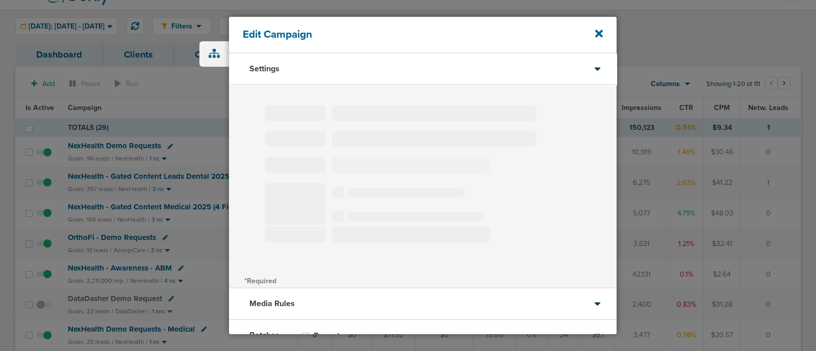
type input "OrthoFi - Demo Requests"
select select "Leads"
radio input "true"
select select "readOnly"
select select "1"
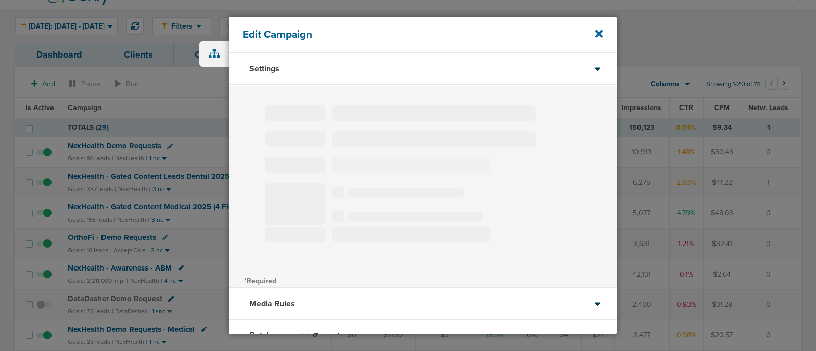
select select "2"
select select "3"
select select "4"
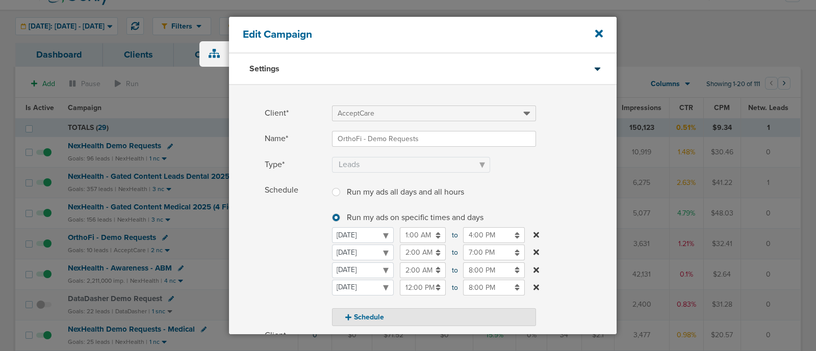
click at [477, 269] on input "8:00 PM" at bounding box center [494, 271] width 62 height 16
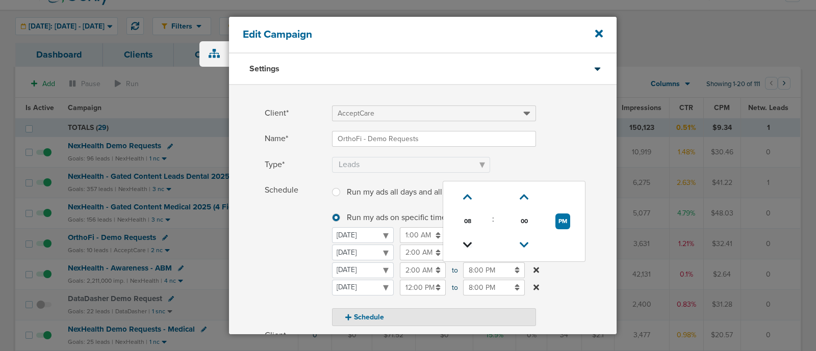
click at [469, 242] on icon at bounding box center [467, 245] width 9 height 6
click at [469, 243] on icon at bounding box center [467, 245] width 9 height 6
type input "4:00 PM"
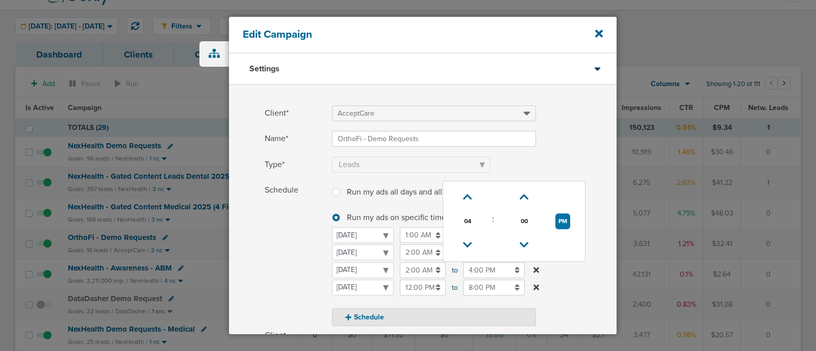
click at [584, 278] on label "Schedule Run my ads all days and all hours Run my ads all days and all hours Ru…" at bounding box center [441, 255] width 352 height 144
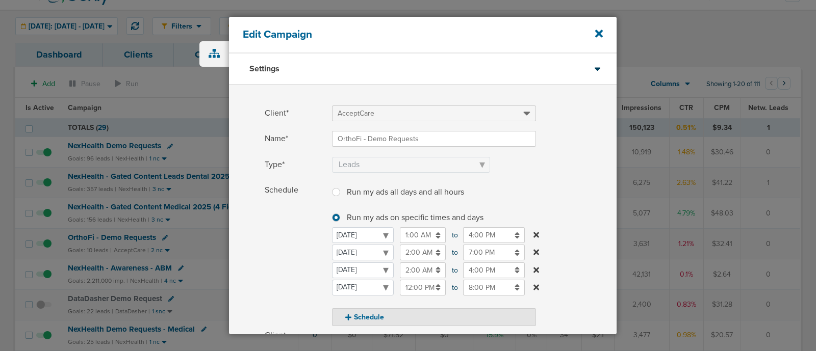
scroll to position [191, 0]
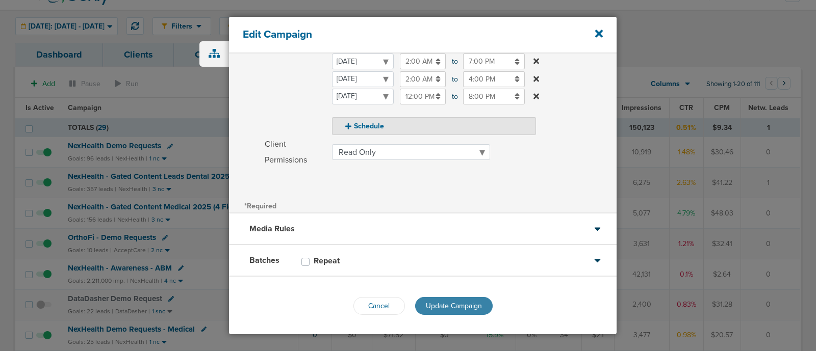
click at [455, 303] on span "Update Campaign" at bounding box center [454, 306] width 56 height 9
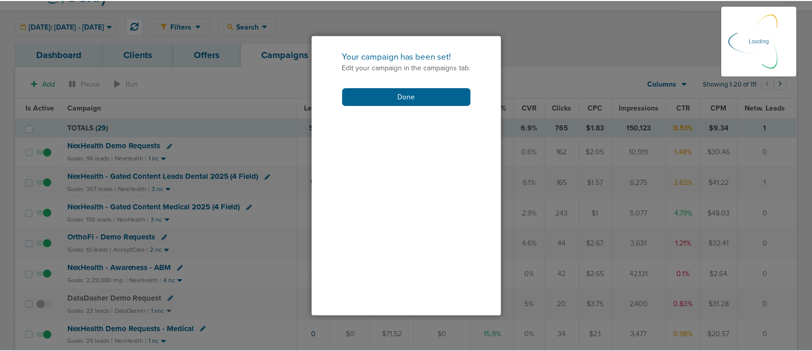
scroll to position [160, 0]
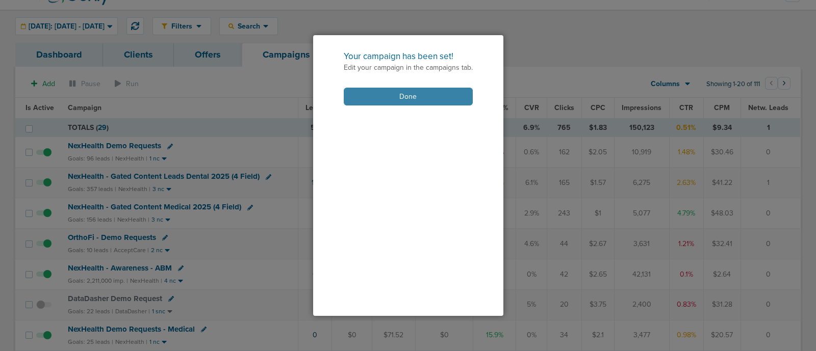
click at [403, 94] on button "Done" at bounding box center [408, 97] width 129 height 18
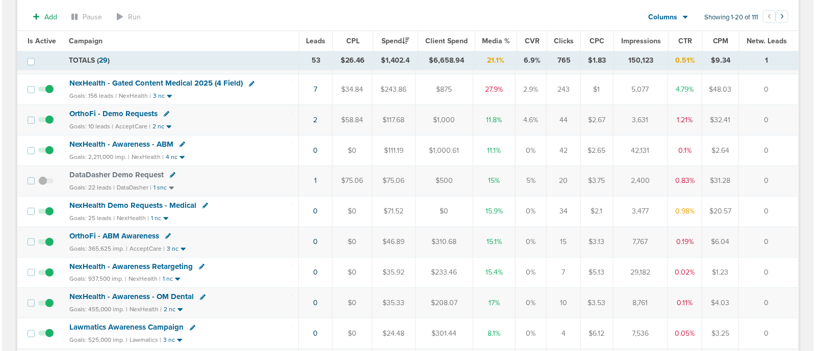
scroll to position [0, 0]
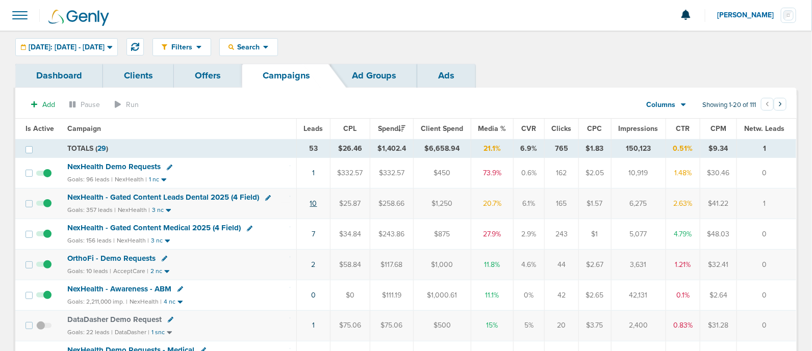
click at [312, 201] on link "10" at bounding box center [313, 203] width 7 height 9
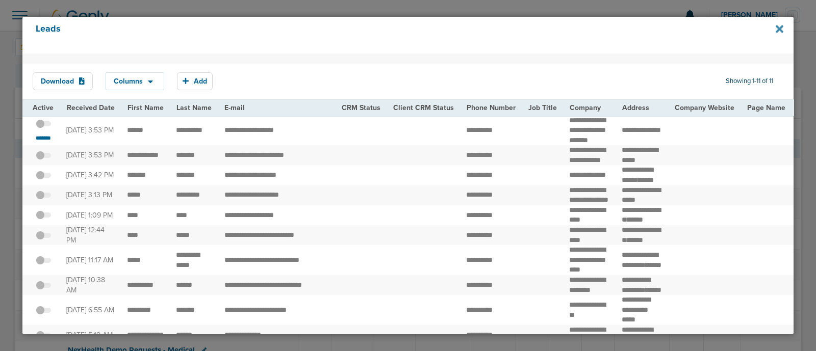
click at [780, 31] on icon at bounding box center [780, 29] width 8 height 8
